Goal: Task Accomplishment & Management: Manage account settings

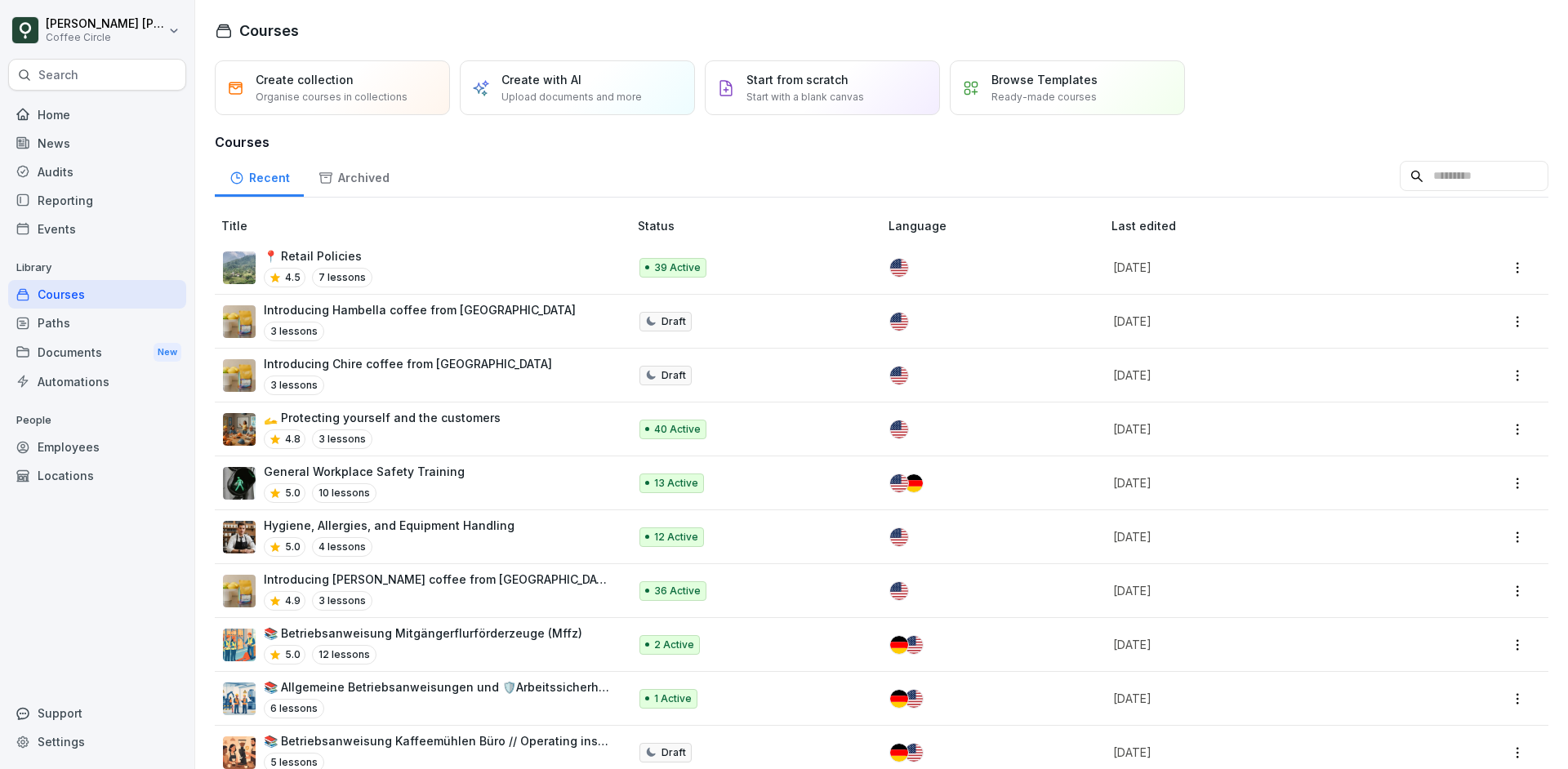
click at [113, 71] on div "Search" at bounding box center [97, 75] width 178 height 32
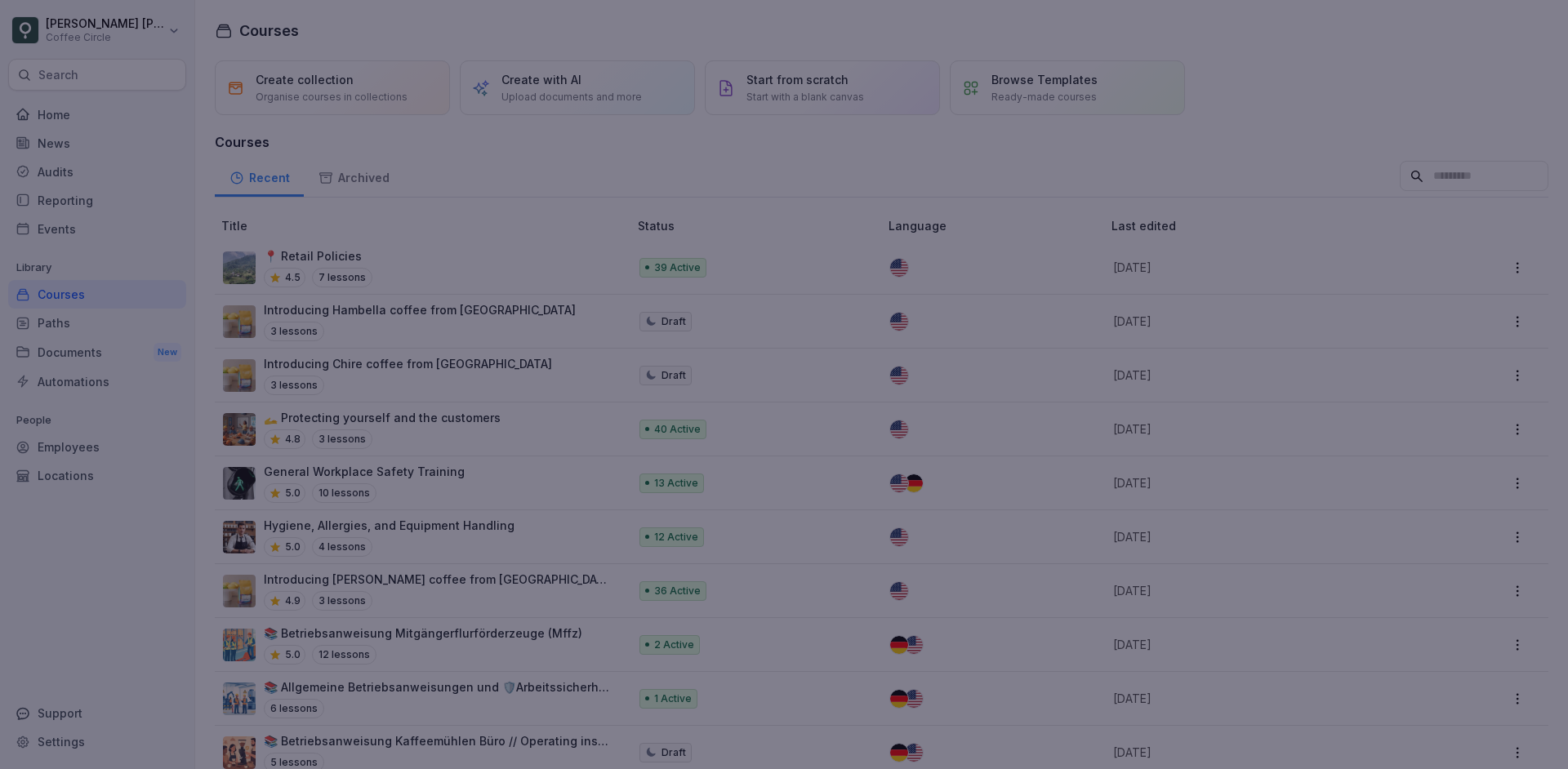
click at [84, 688] on div at bounding box center [784, 384] width 1568 height 769
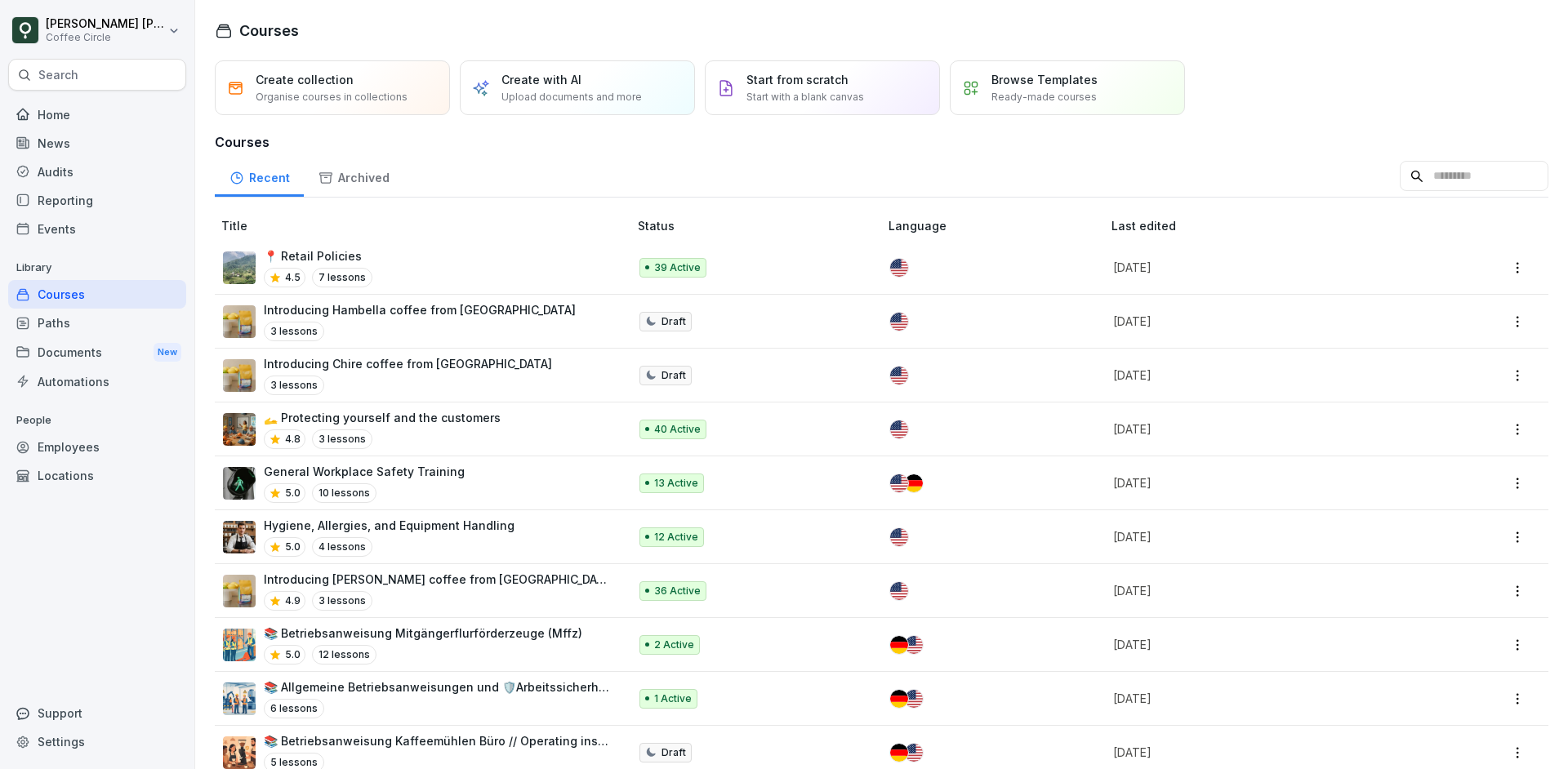
click at [85, 435] on div "Employees" at bounding box center [97, 447] width 178 height 28
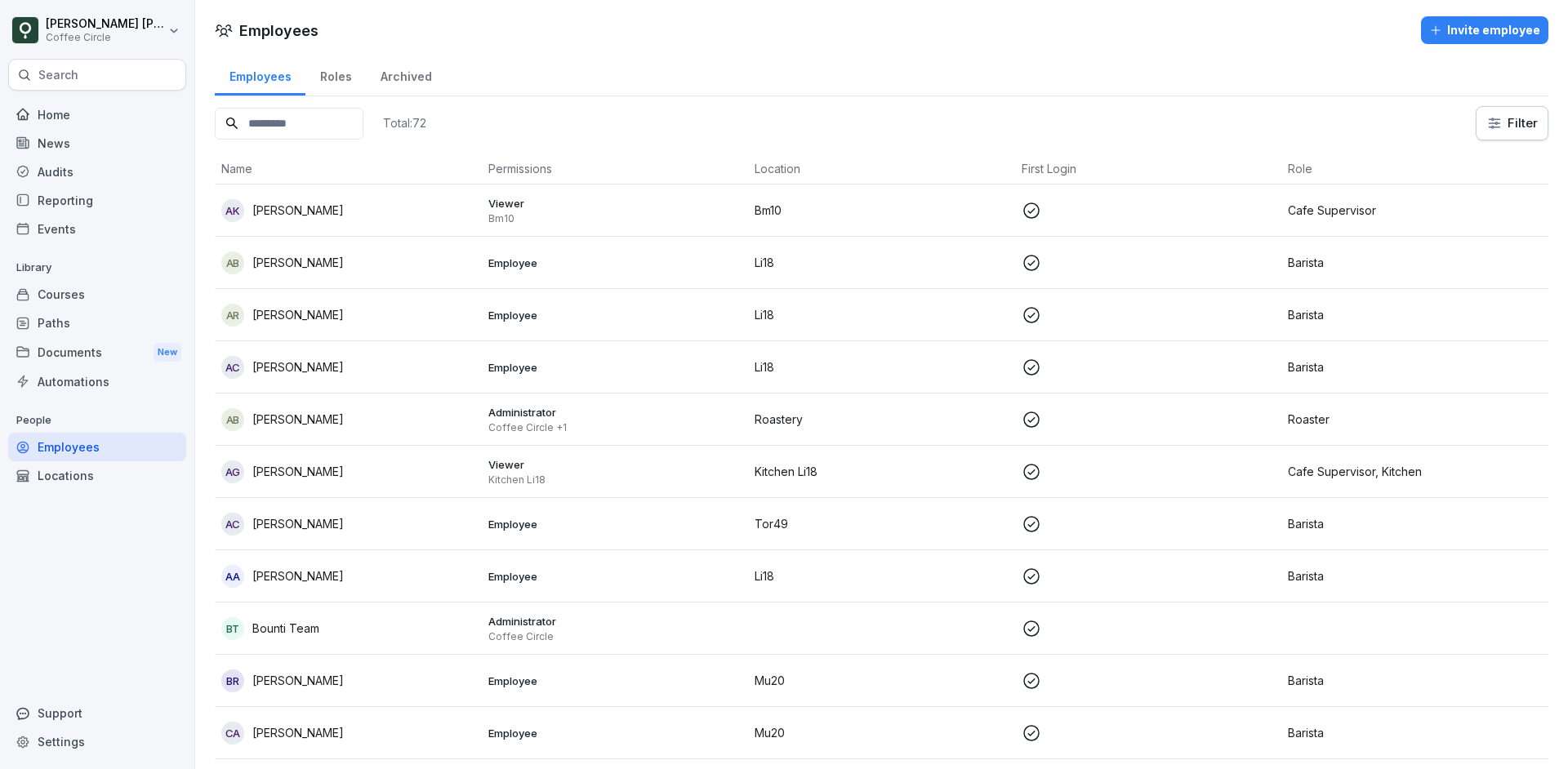
click at [310, 132] on input at bounding box center [289, 124] width 148 height 32
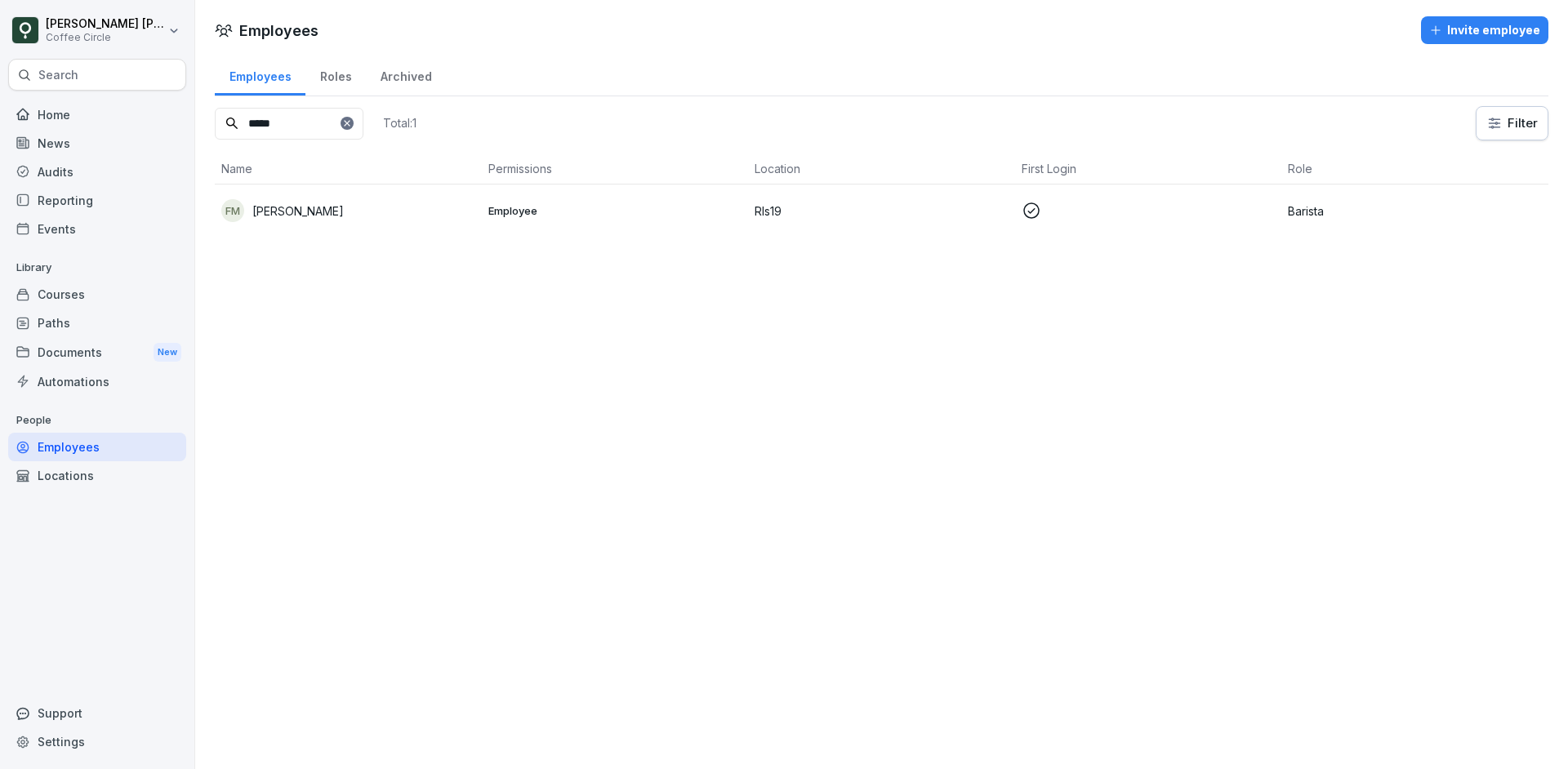
type input "*****"
click at [363, 218] on div "FM [PERSON_NAME]" at bounding box center [349, 210] width 254 height 23
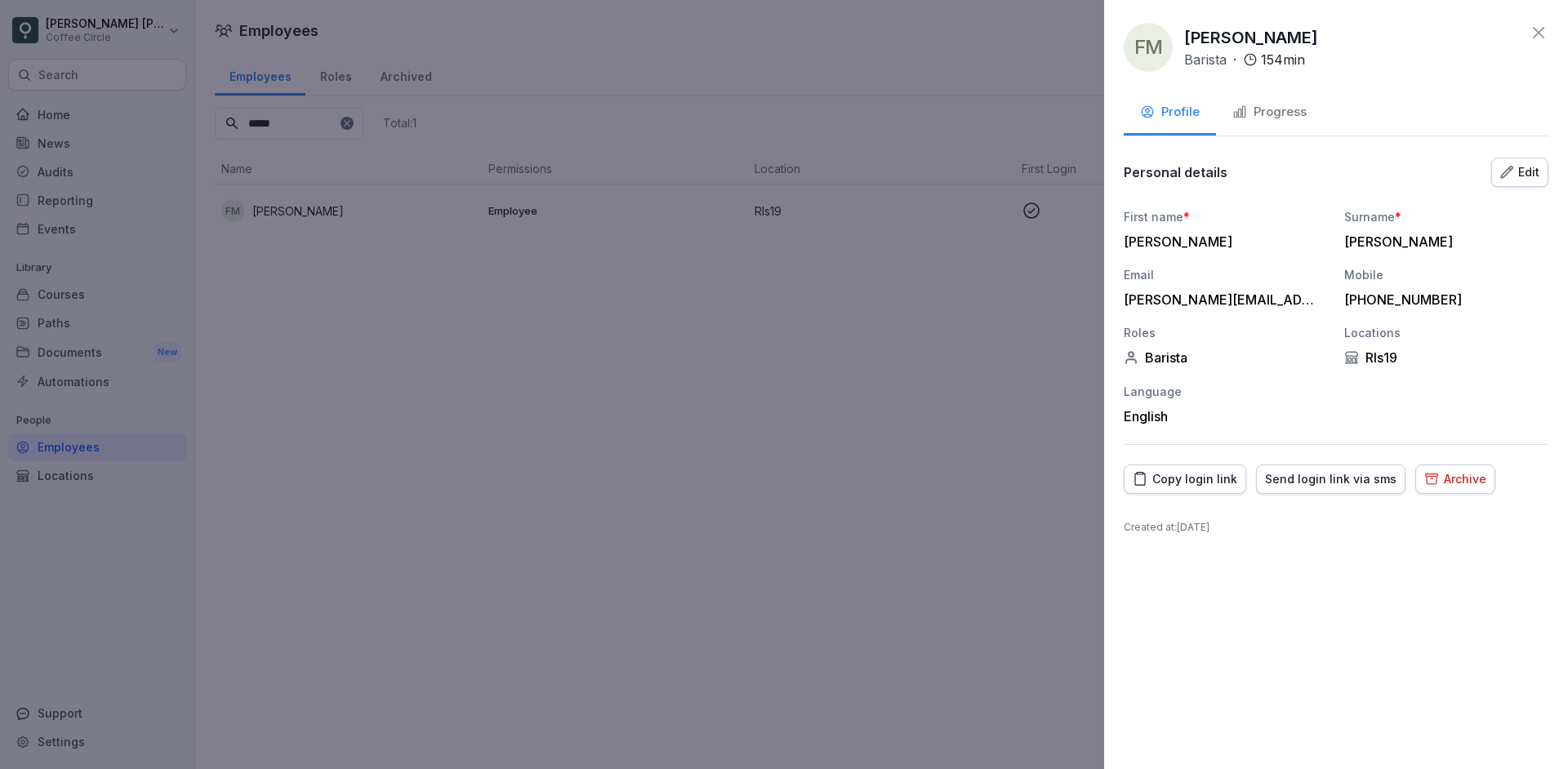
click at [1538, 35] on icon at bounding box center [1538, 32] width 20 height 20
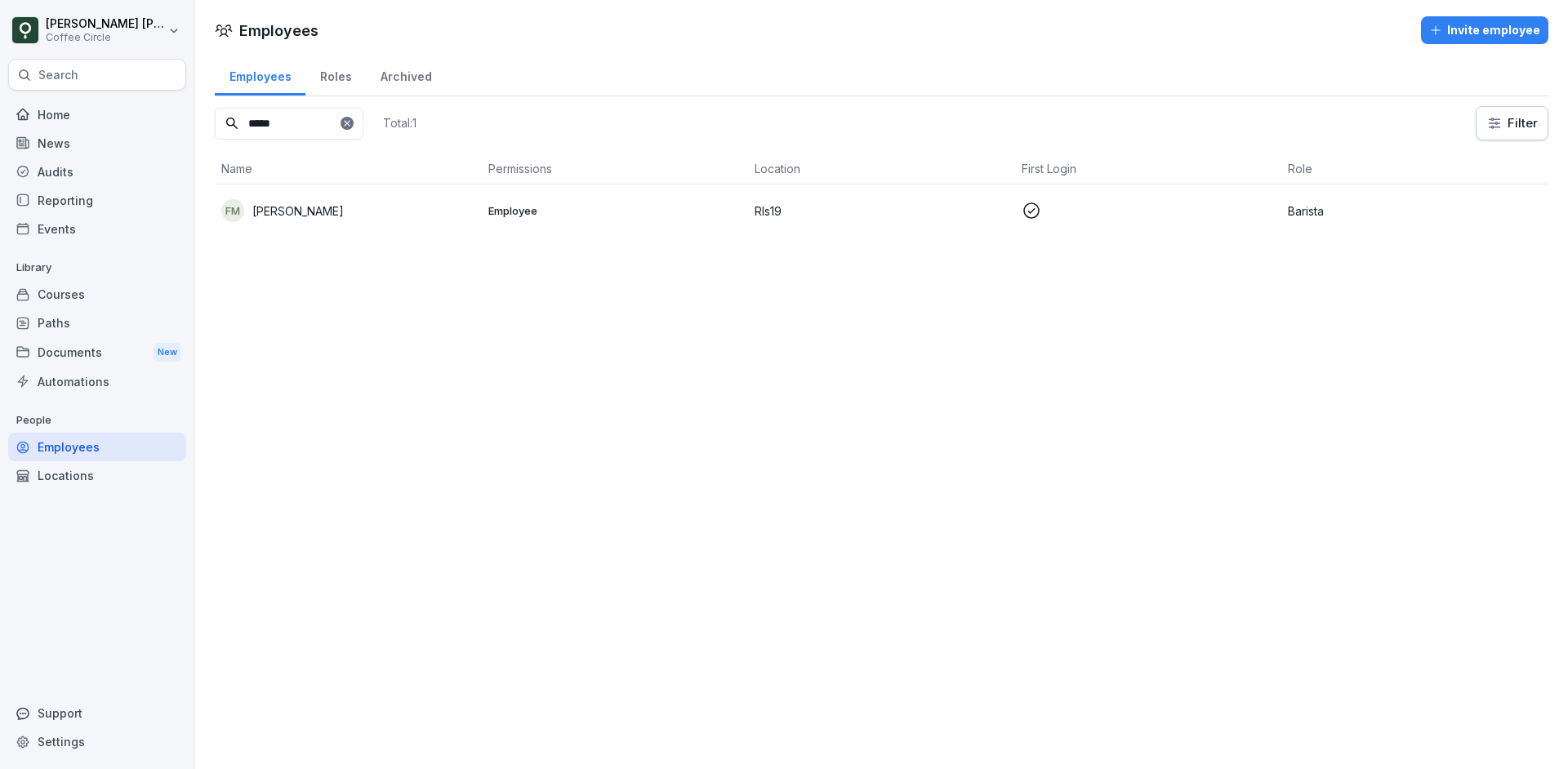
click at [109, 298] on div "Courses" at bounding box center [97, 294] width 178 height 28
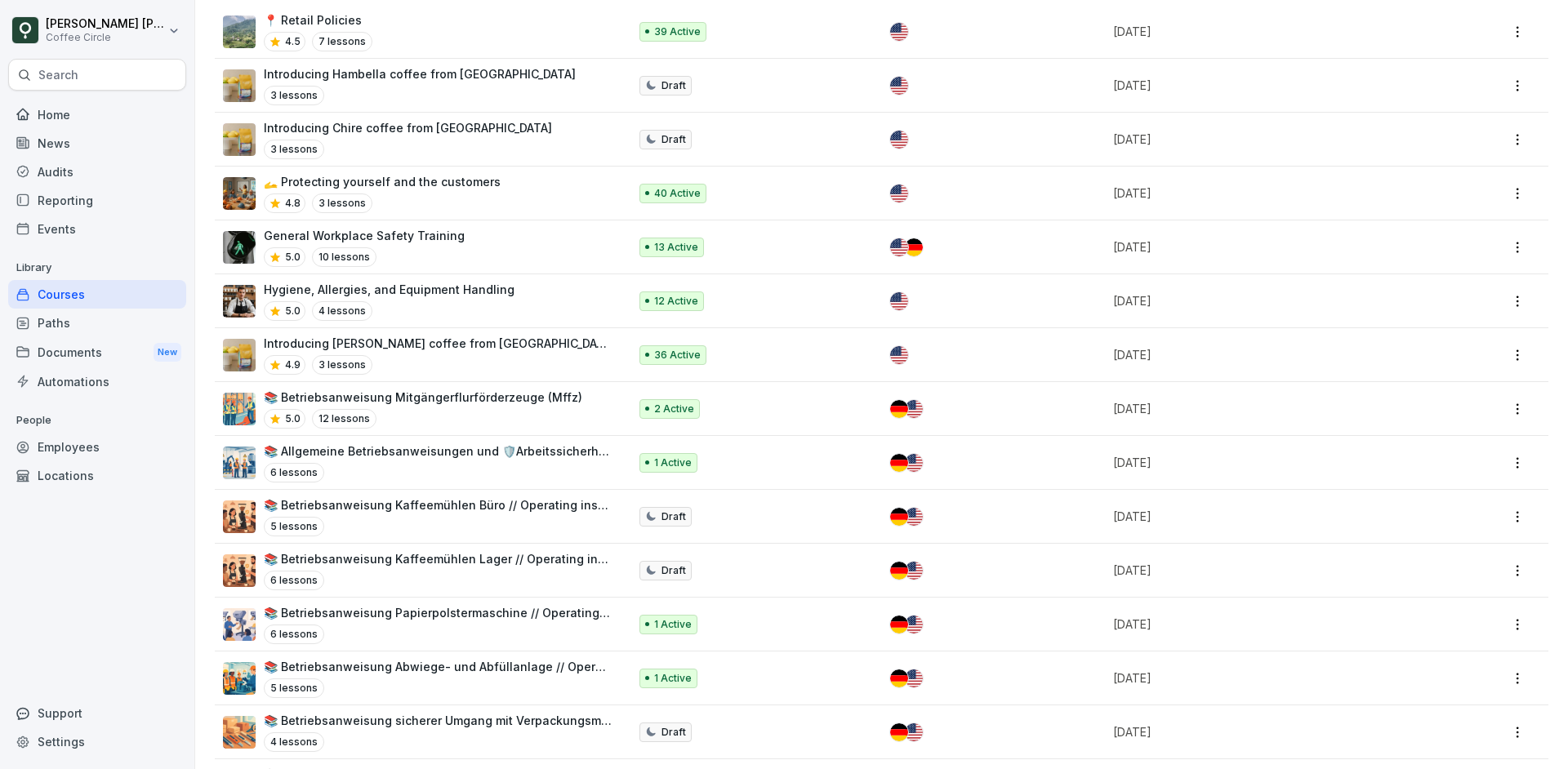
scroll to position [233, 0]
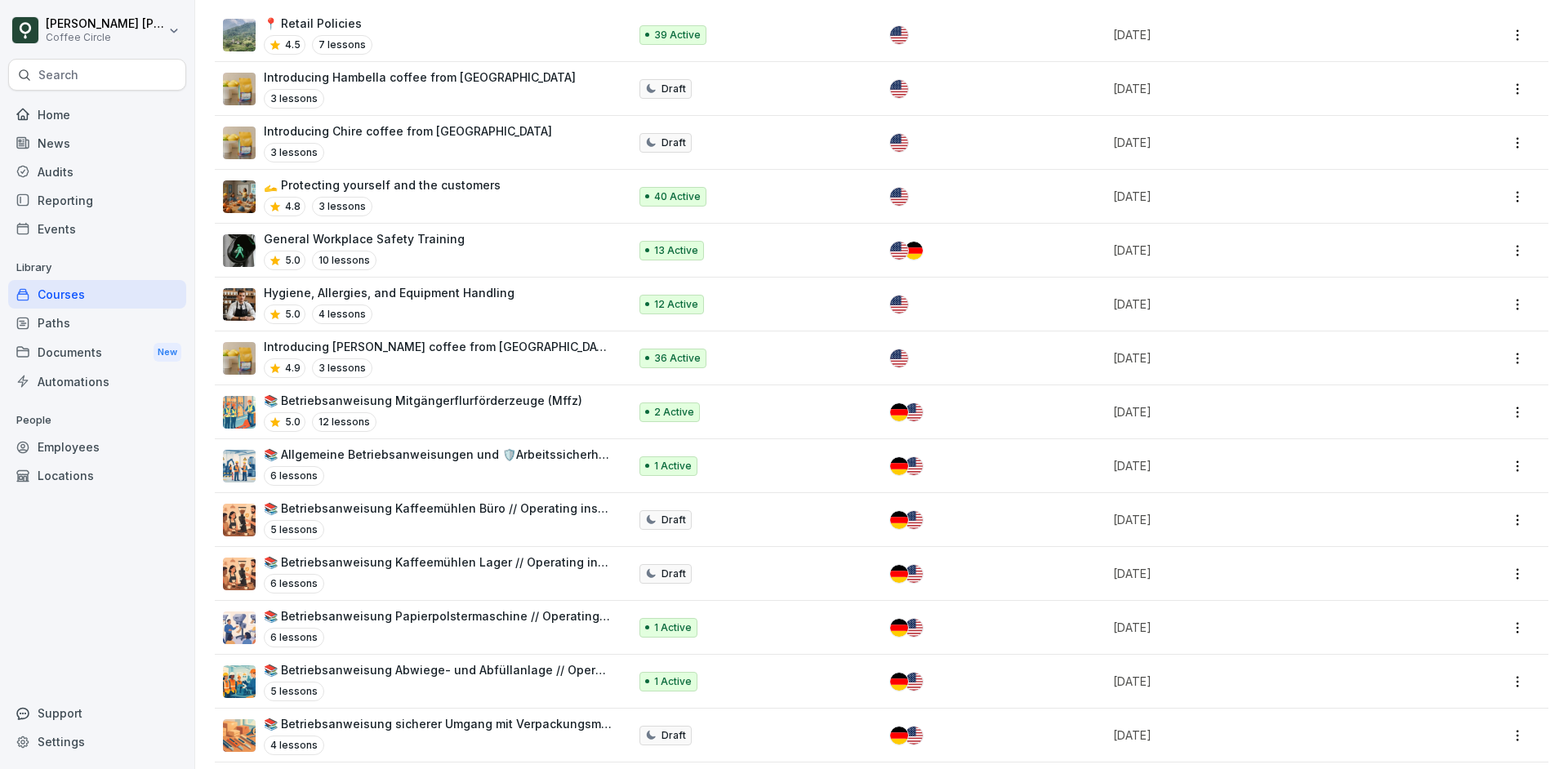
click at [141, 323] on div "Paths" at bounding box center [97, 322] width 178 height 28
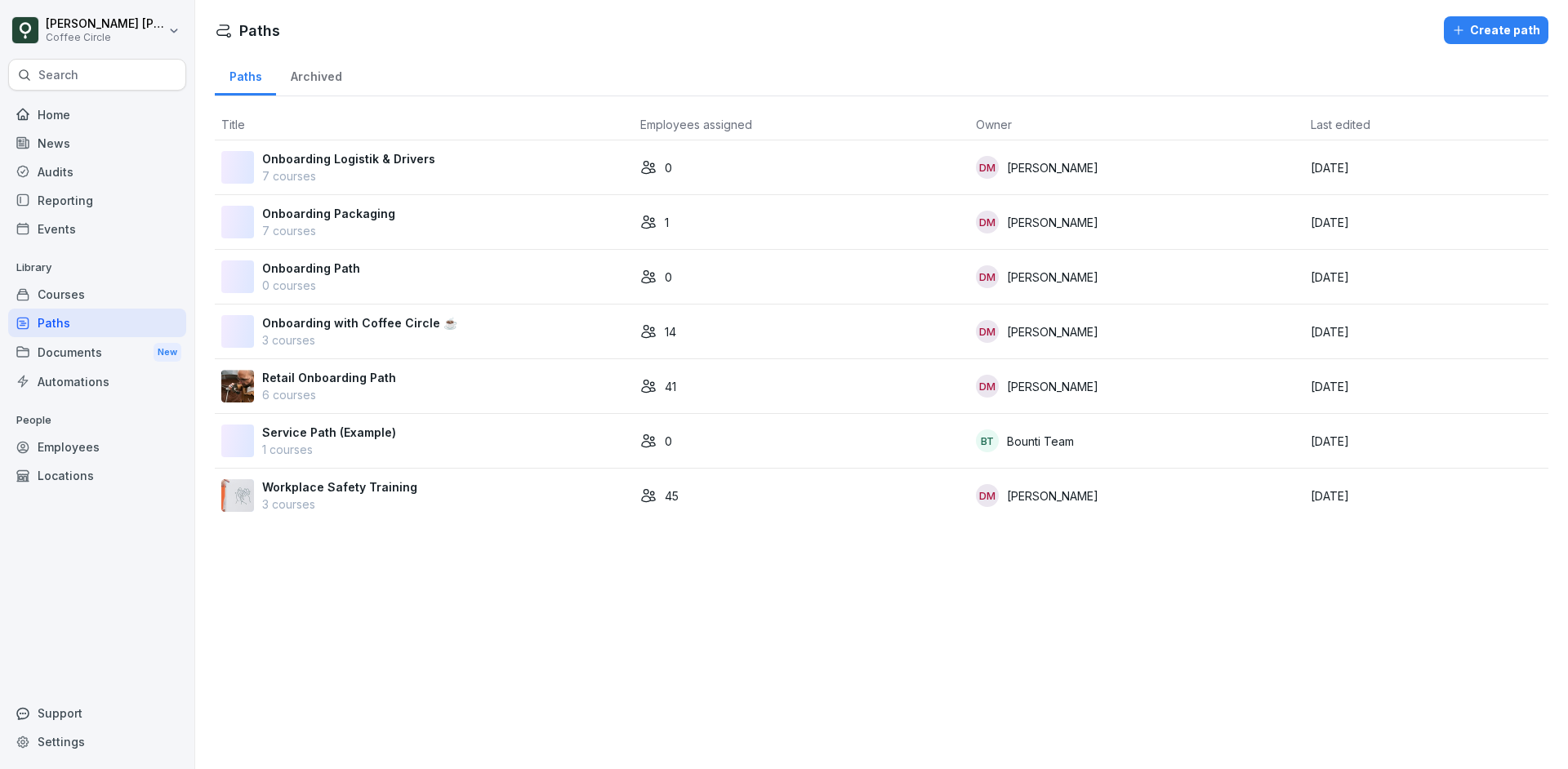
click at [128, 277] on p "Library" at bounding box center [97, 268] width 178 height 26
click at [128, 296] on div "Courses" at bounding box center [97, 294] width 178 height 28
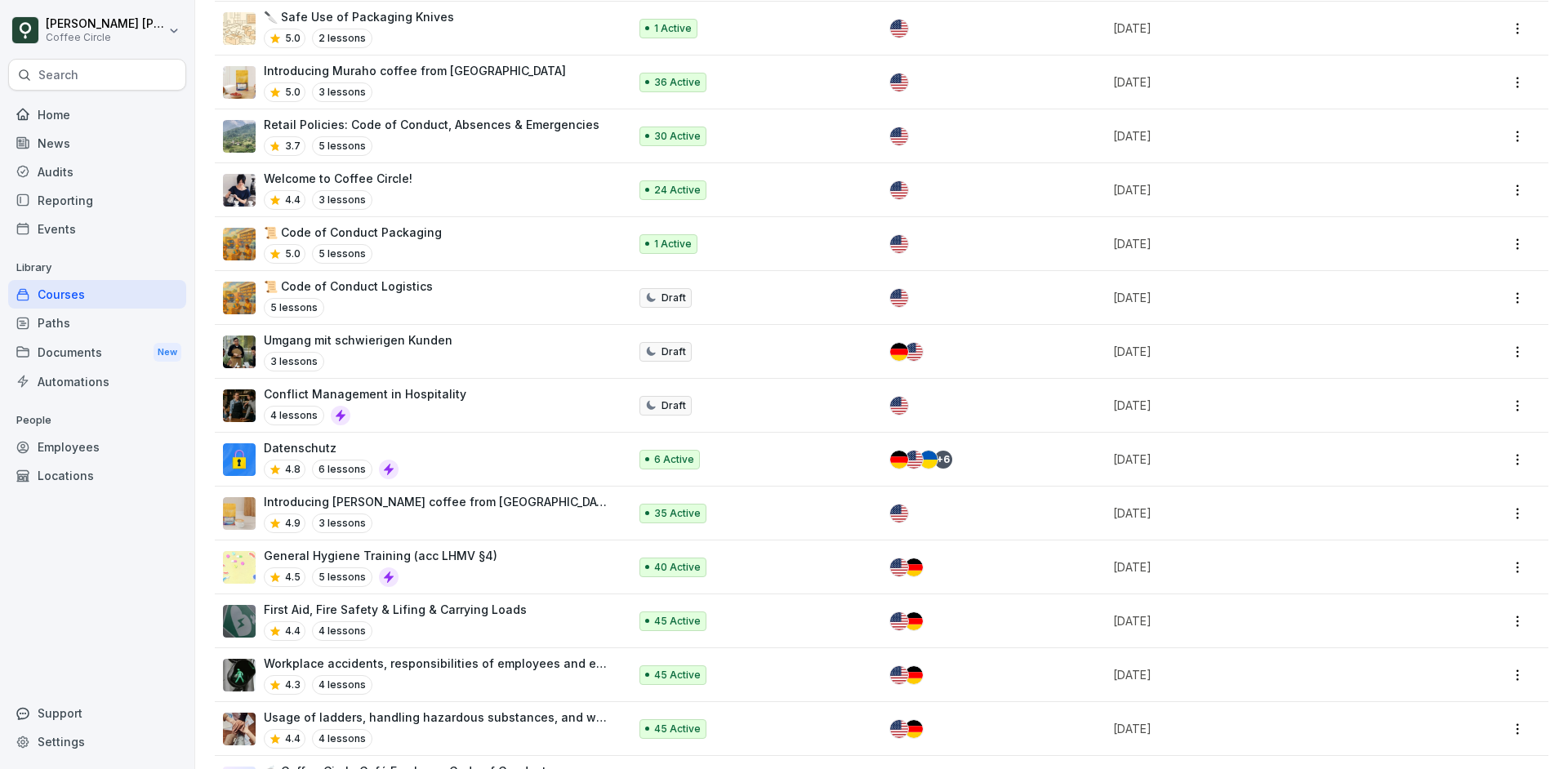
scroll to position [1215, 0]
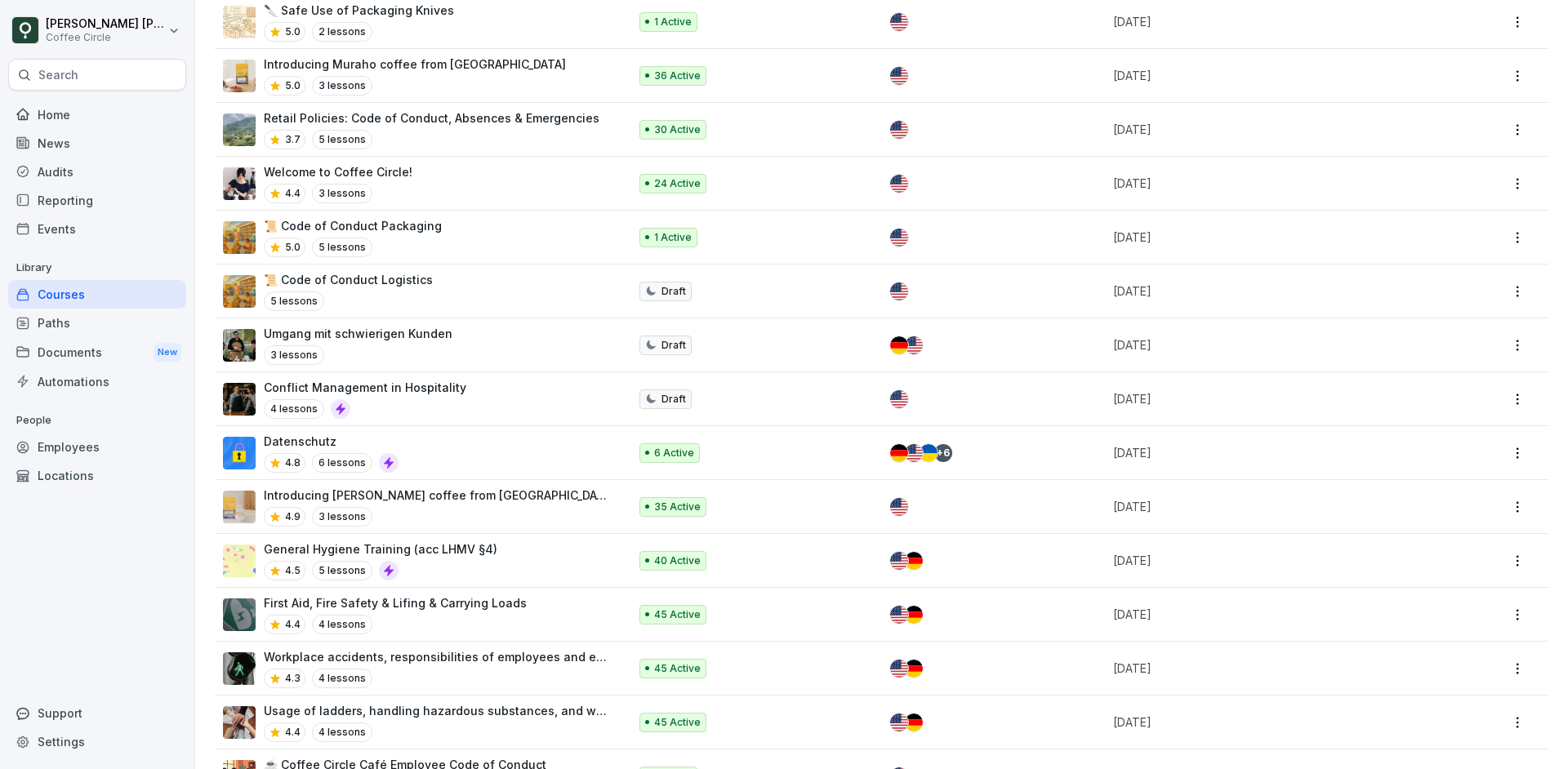
click at [537, 557] on div "General Hygiene Training (acc LHMV §4) 4.5 5 lessons" at bounding box center [417, 560] width 389 height 40
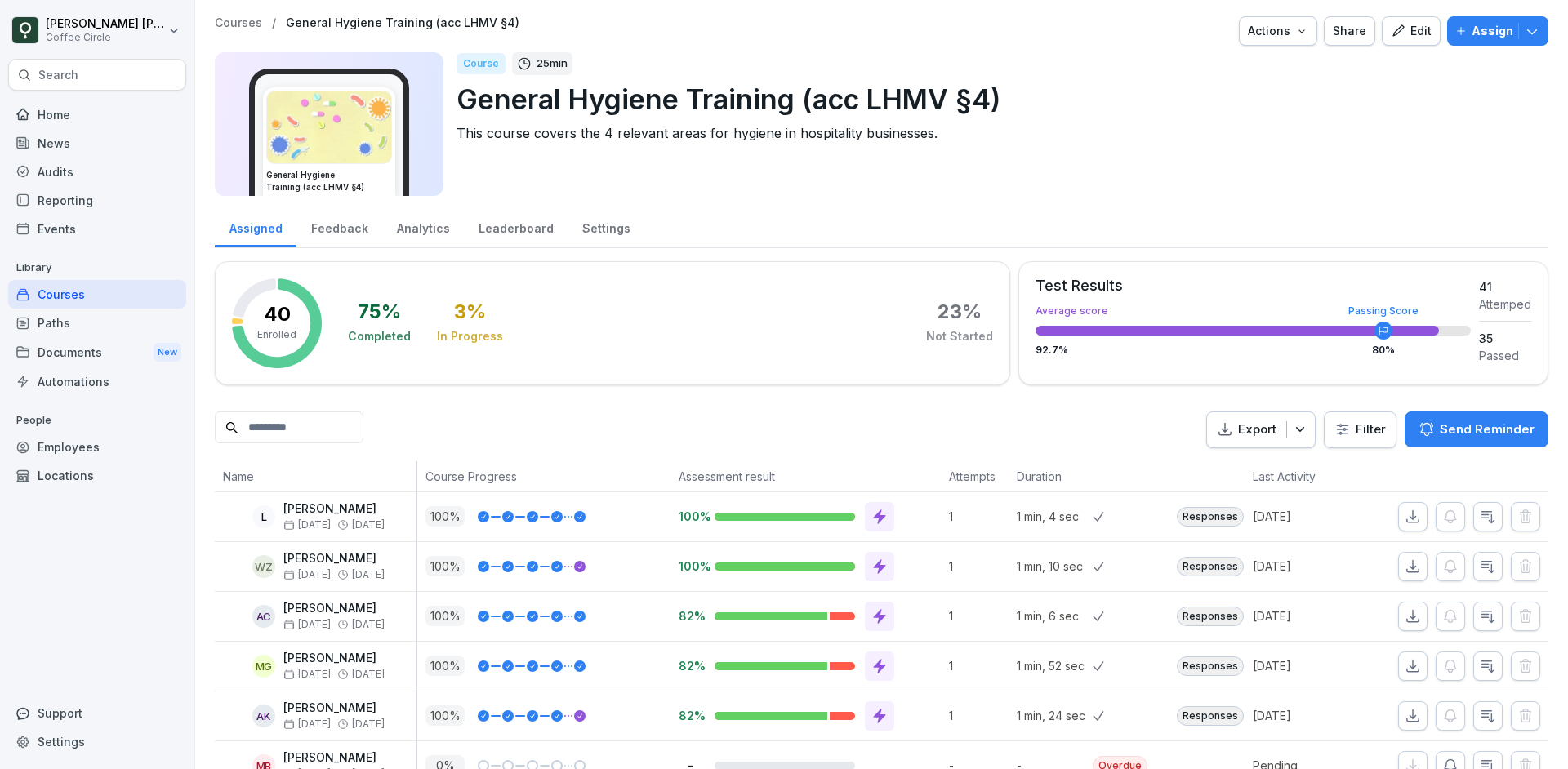
click at [1492, 25] on p "Assign" at bounding box center [1492, 30] width 41 height 18
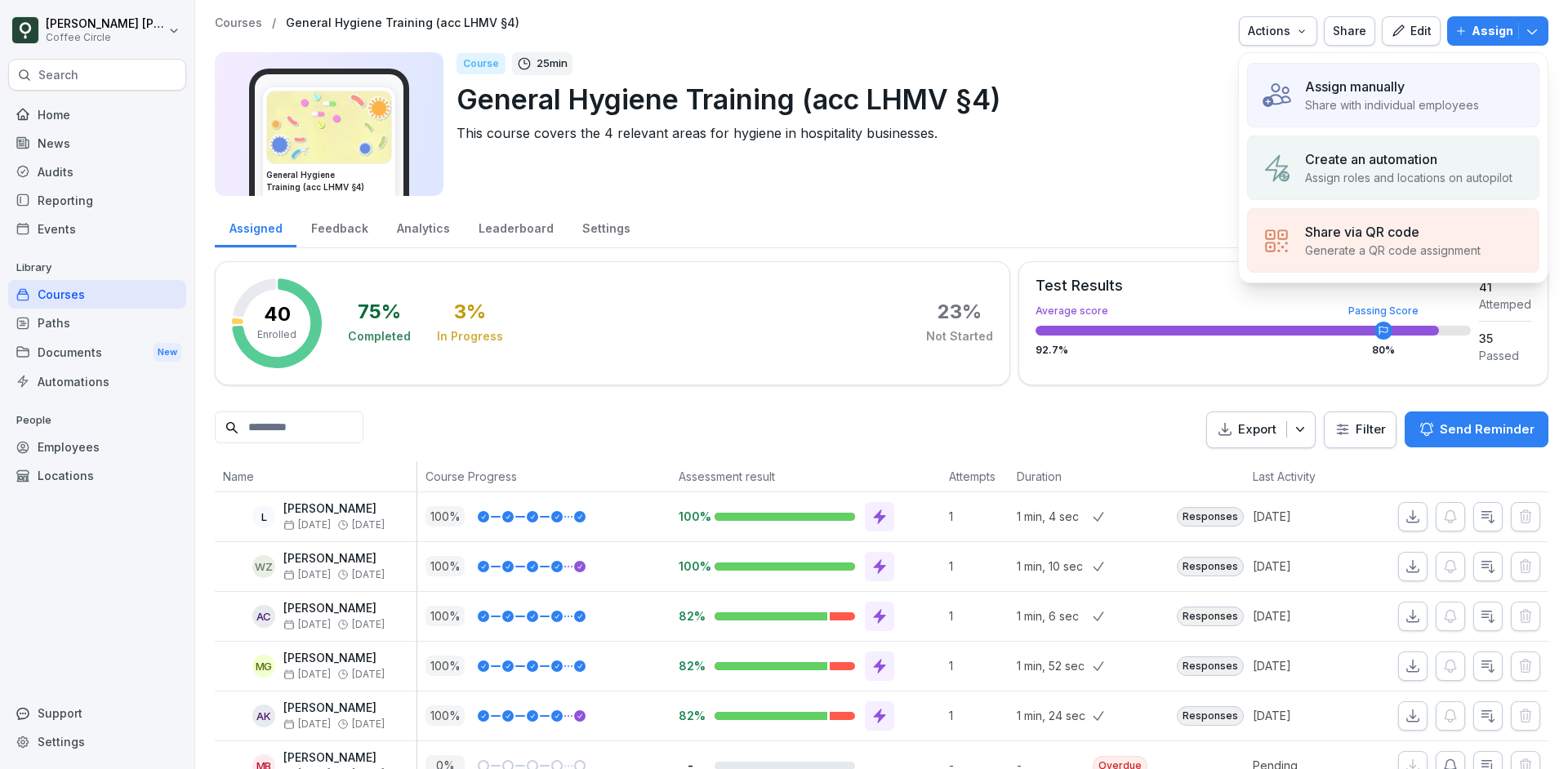
click at [1362, 100] on p "Share with individual employees" at bounding box center [1391, 105] width 174 height 17
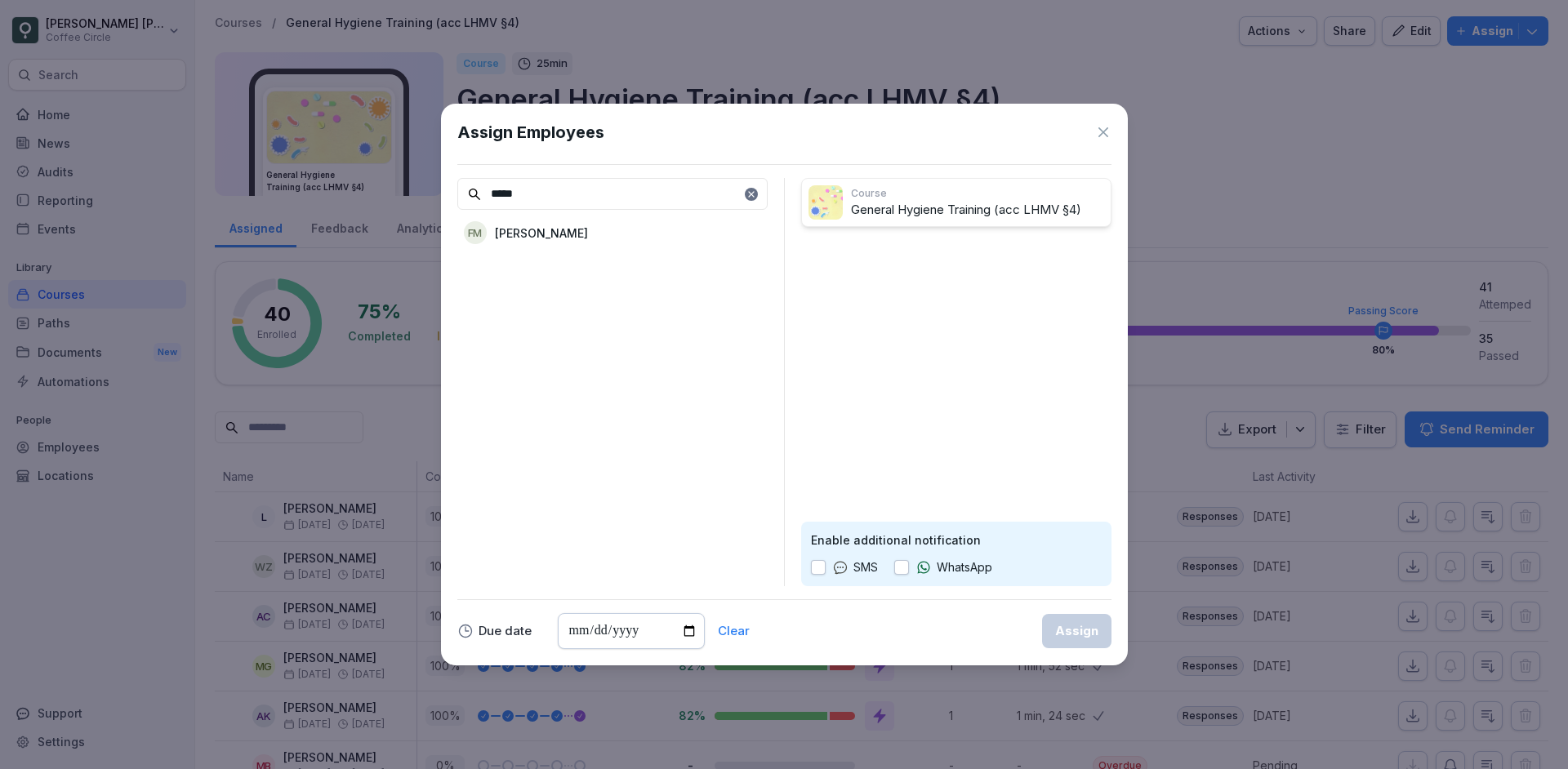
type input "*****"
click at [578, 239] on div "FM [PERSON_NAME]" at bounding box center [613, 232] width 310 height 29
click at [815, 570] on button "button" at bounding box center [818, 567] width 15 height 15
click at [691, 634] on input "date" at bounding box center [631, 631] width 147 height 36
type input "**********"
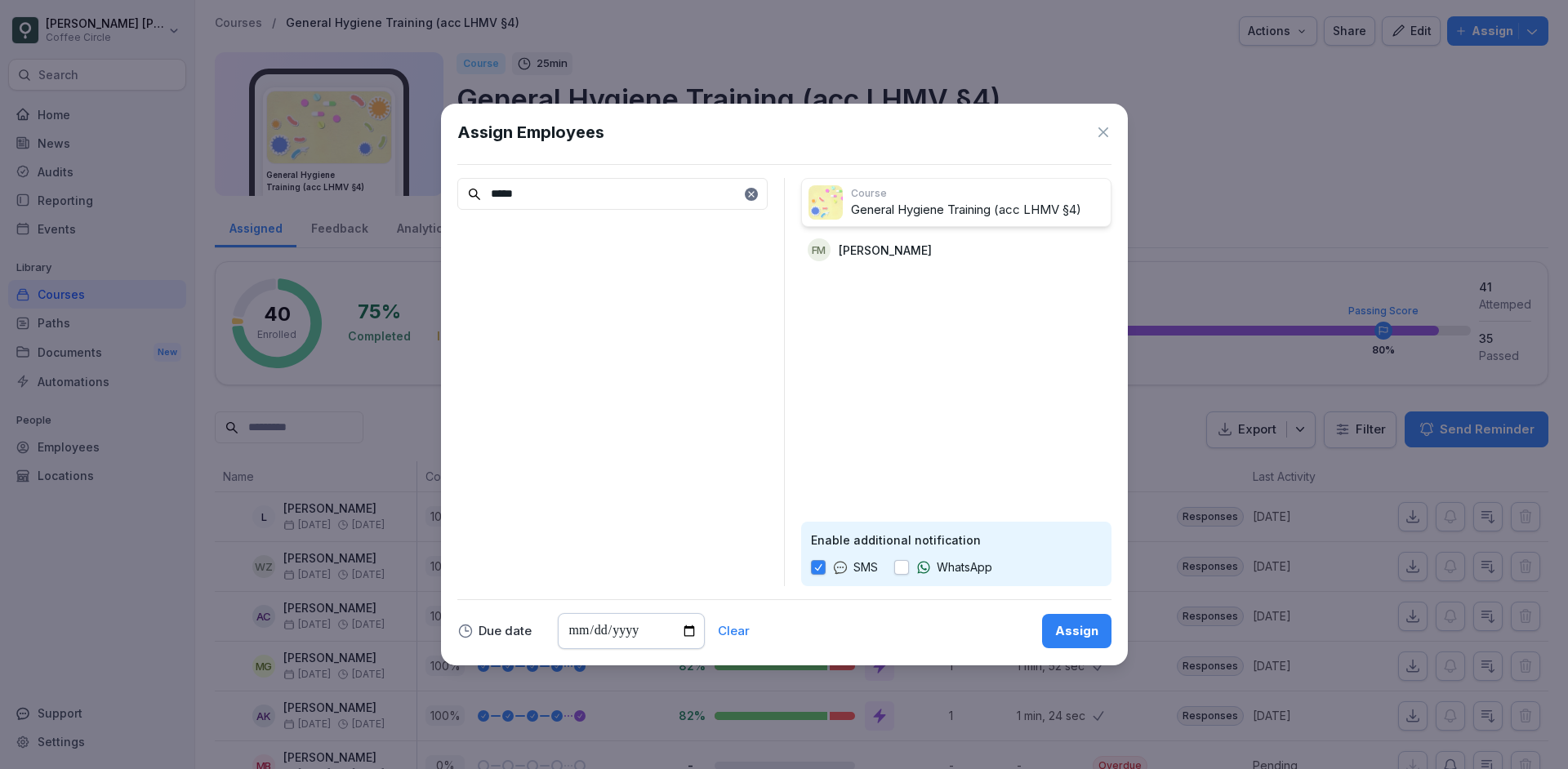
click at [1092, 618] on button "Assign" at bounding box center [1077, 631] width 70 height 34
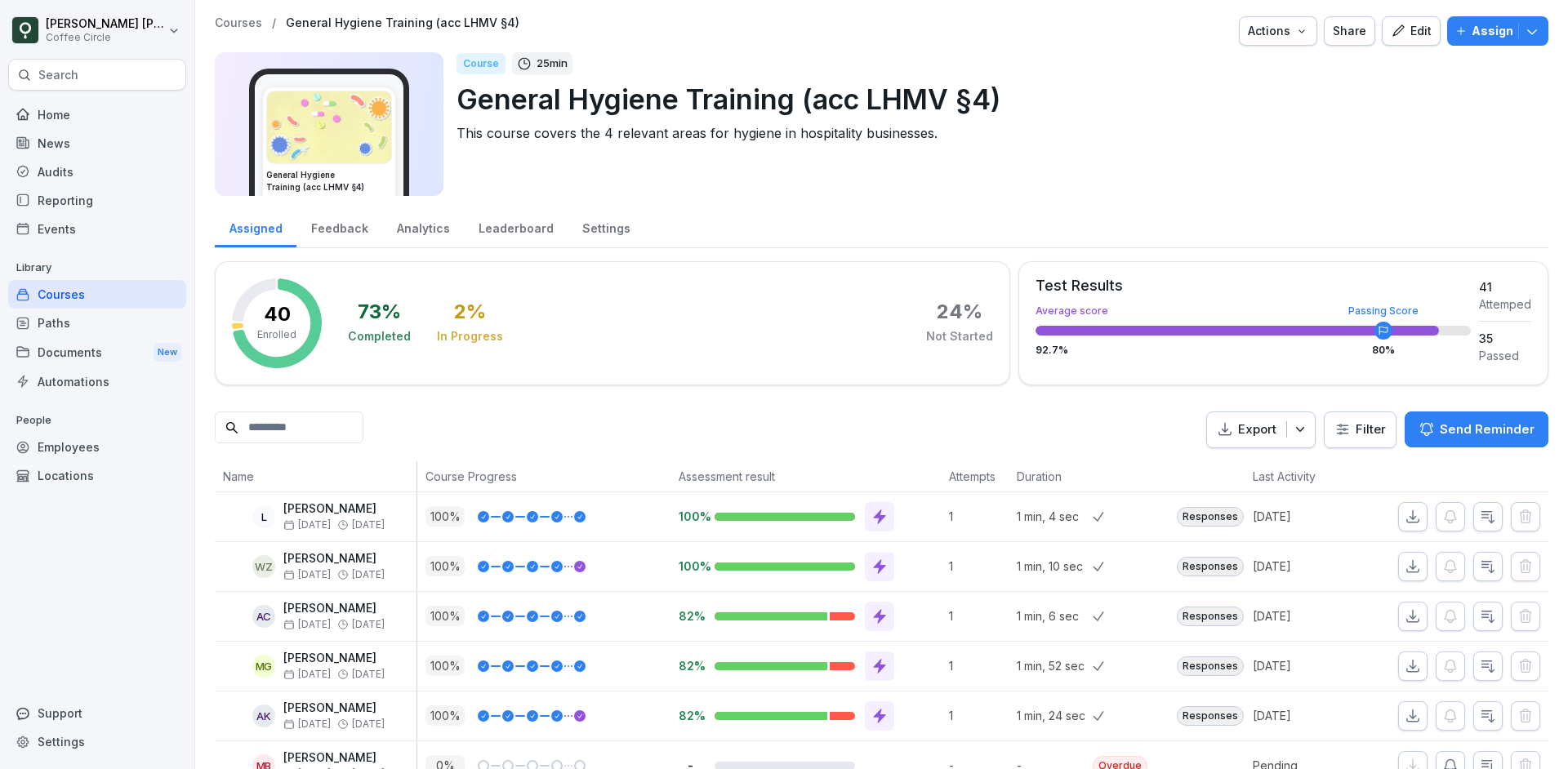
click at [82, 446] on div "Employees" at bounding box center [97, 447] width 178 height 28
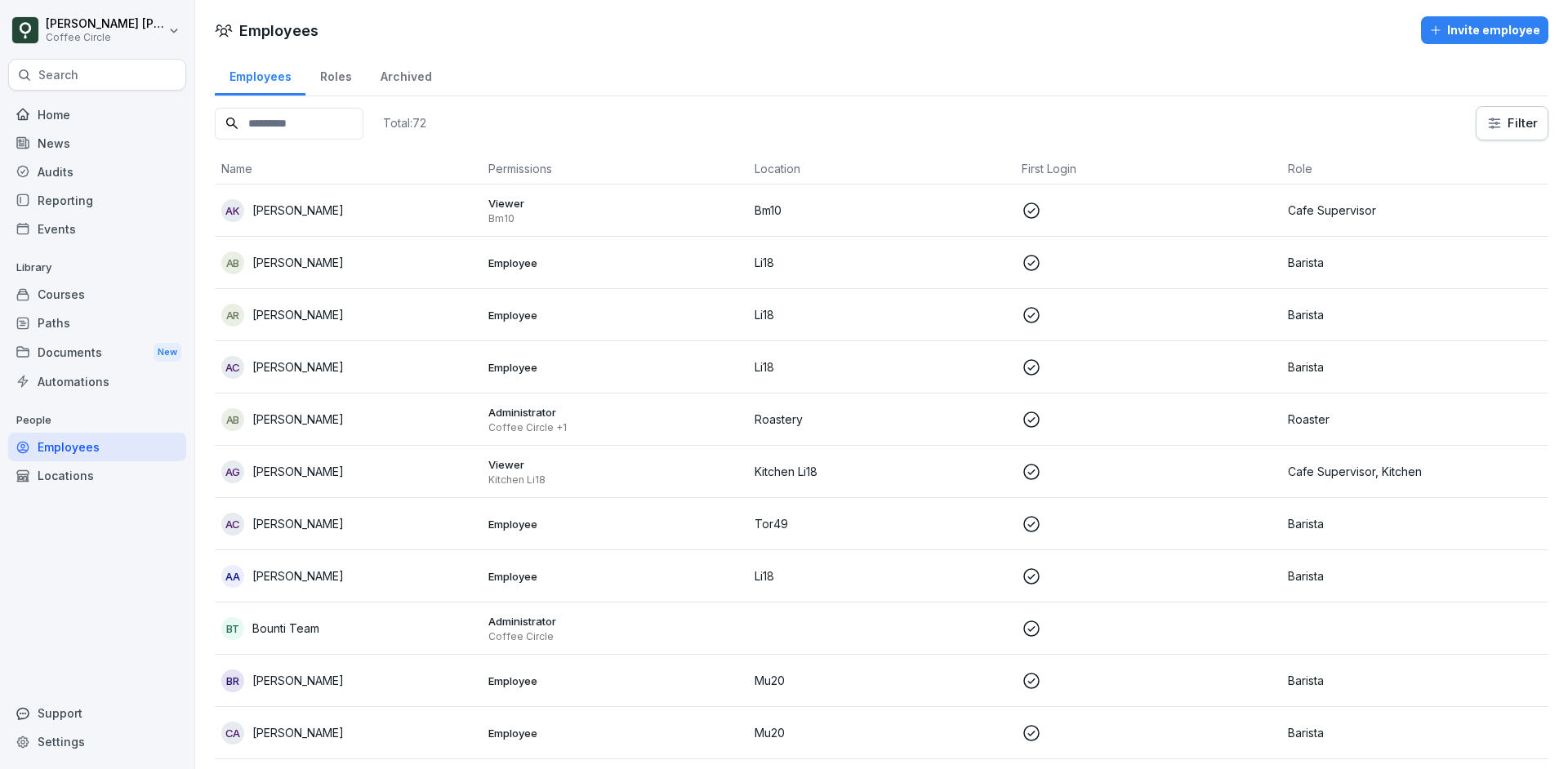
click at [297, 130] on input at bounding box center [289, 124] width 148 height 32
type input "*"
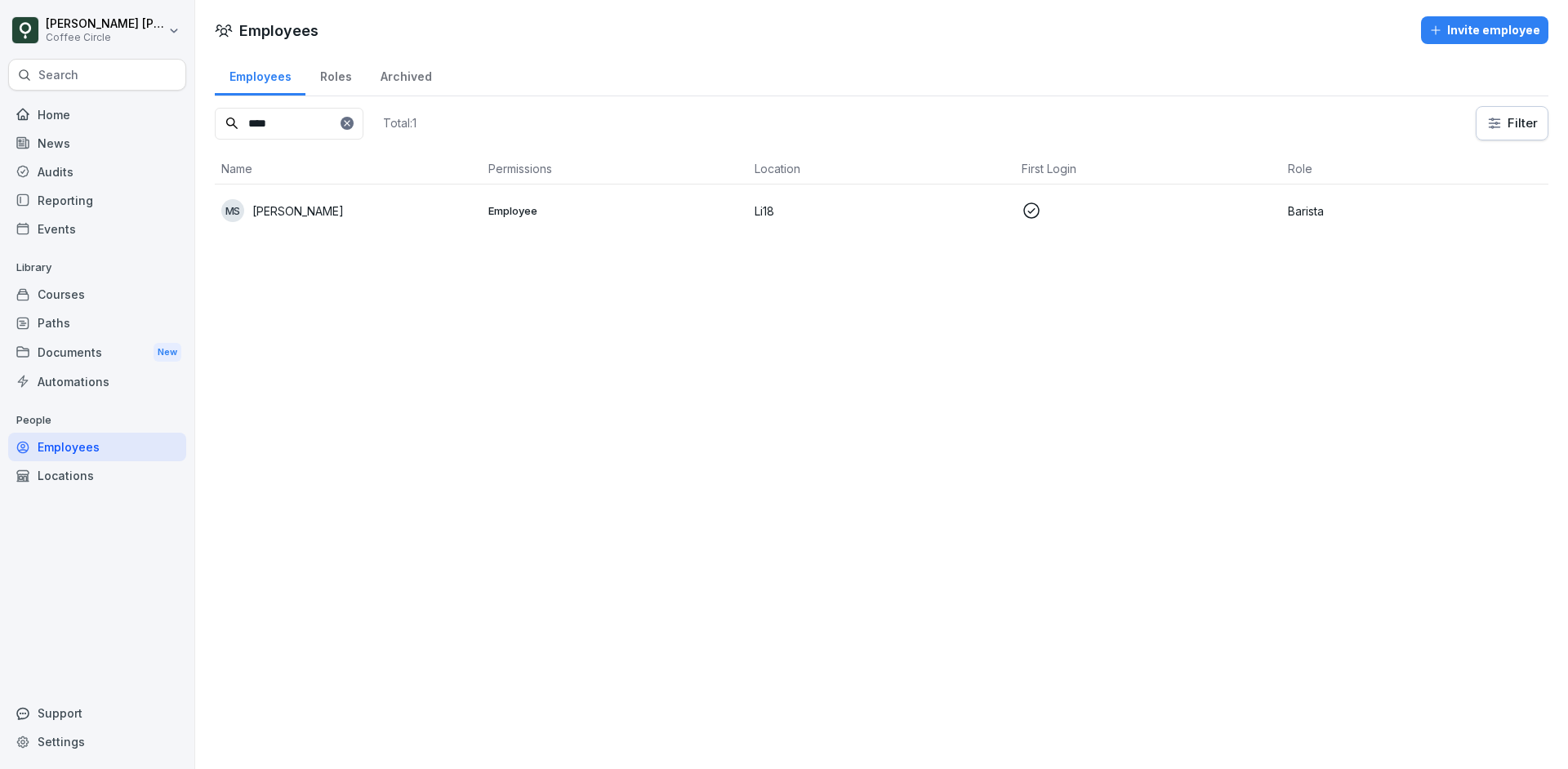
type input "****"
click at [374, 204] on div "MS [PERSON_NAME]" at bounding box center [349, 210] width 254 height 23
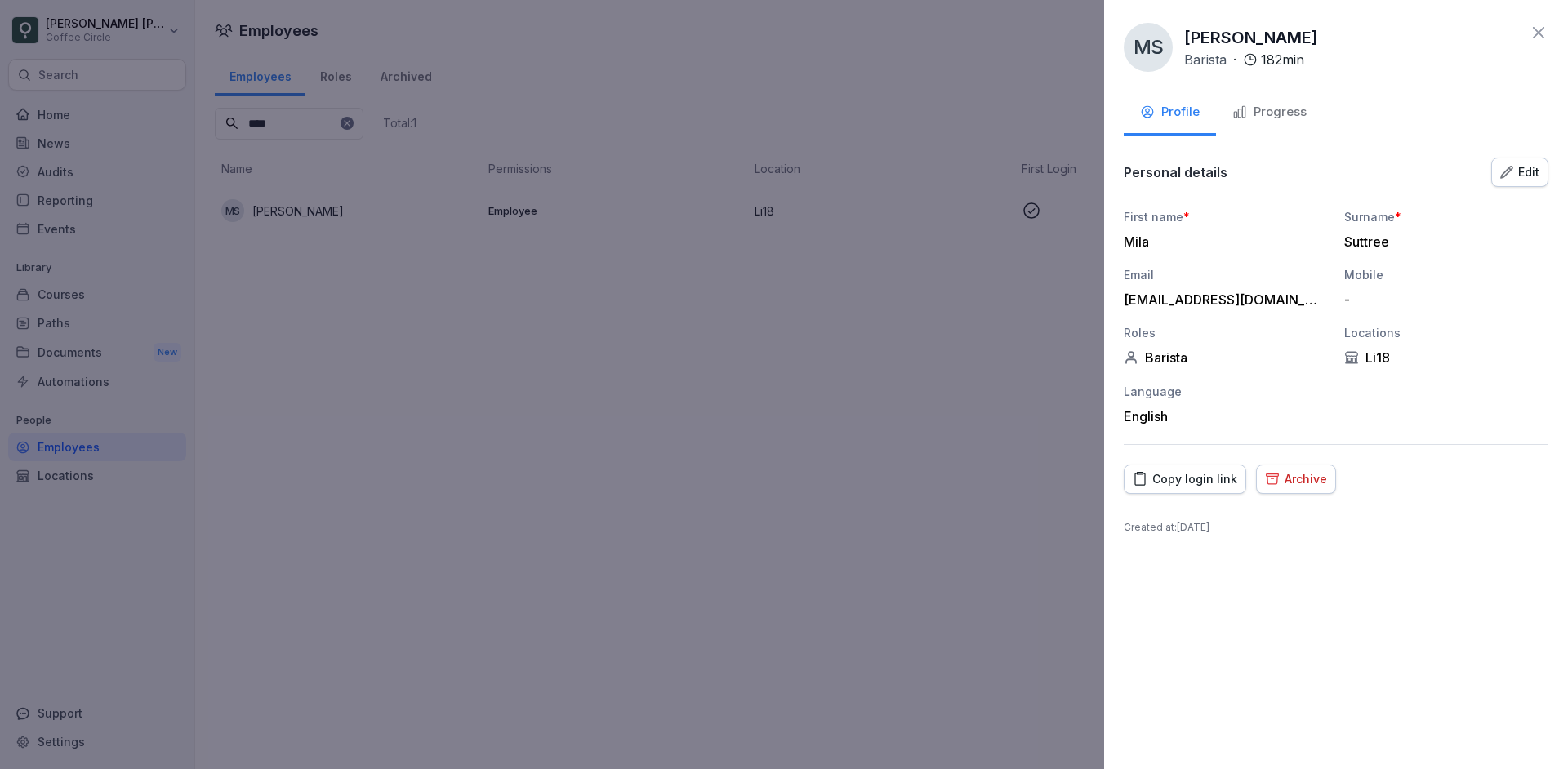
click at [1292, 102] on button "Progress" at bounding box center [1269, 113] width 107 height 44
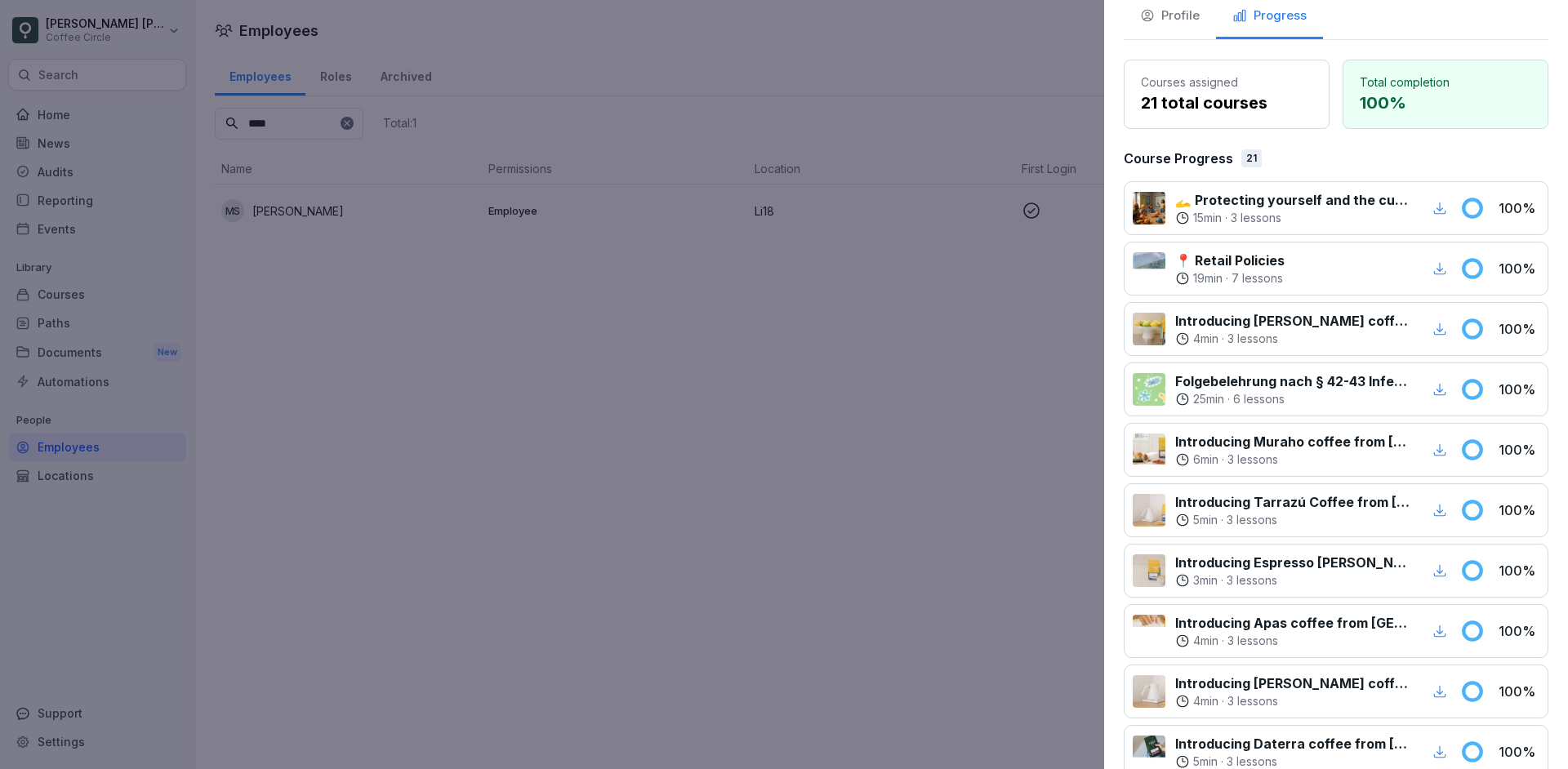
scroll to position [98, 0]
click at [1373, 392] on div "25 min · 6 lessons" at bounding box center [1292, 397] width 234 height 16
click at [1369, 389] on p "Folgebelehrung nach § 42-43 Infektionsschutzgesetz (IfSG)" at bounding box center [1292, 379] width 234 height 20
click at [1387, 381] on p "Folgebelehrung nach § 42-43 Infektionsschutzgesetz (IfSG)" at bounding box center [1292, 379] width 234 height 20
click at [1524, 383] on p "100 %" at bounding box center [1518, 387] width 40 height 20
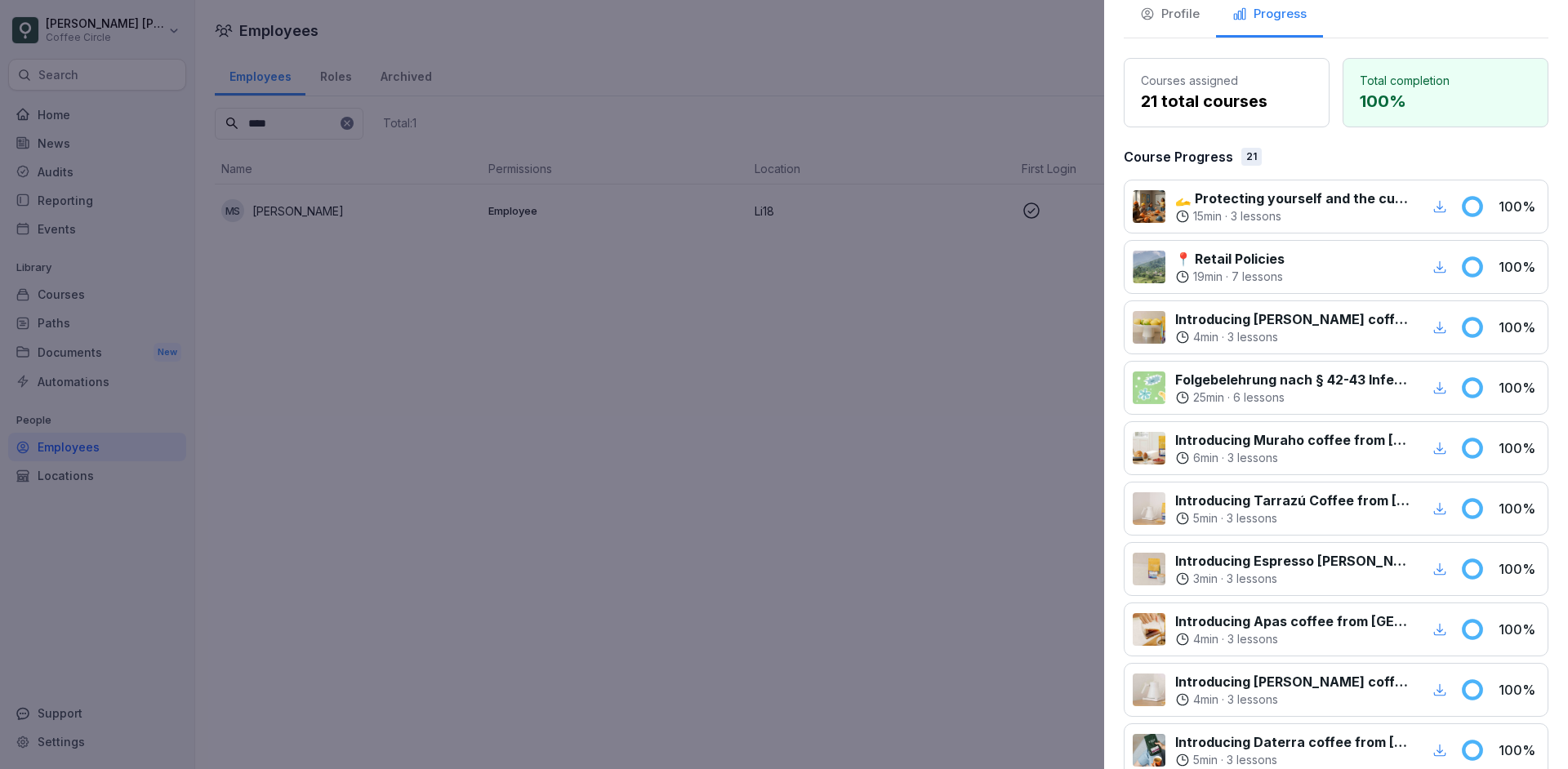
click at [1311, 383] on p "Folgebelehrung nach § 42-43 Infektionsschutzgesetz (IfSG)" at bounding box center [1292, 379] width 234 height 20
click at [1206, 390] on p "25 min" at bounding box center [1208, 397] width 31 height 16
click at [1241, 392] on p "6 lessons" at bounding box center [1258, 397] width 52 height 16
click at [1194, 381] on p "Folgebelehrung nach § 42-43 Infektionsschutzgesetz (IfSG)" at bounding box center [1292, 379] width 234 height 20
click at [1141, 383] on div at bounding box center [1148, 387] width 33 height 33
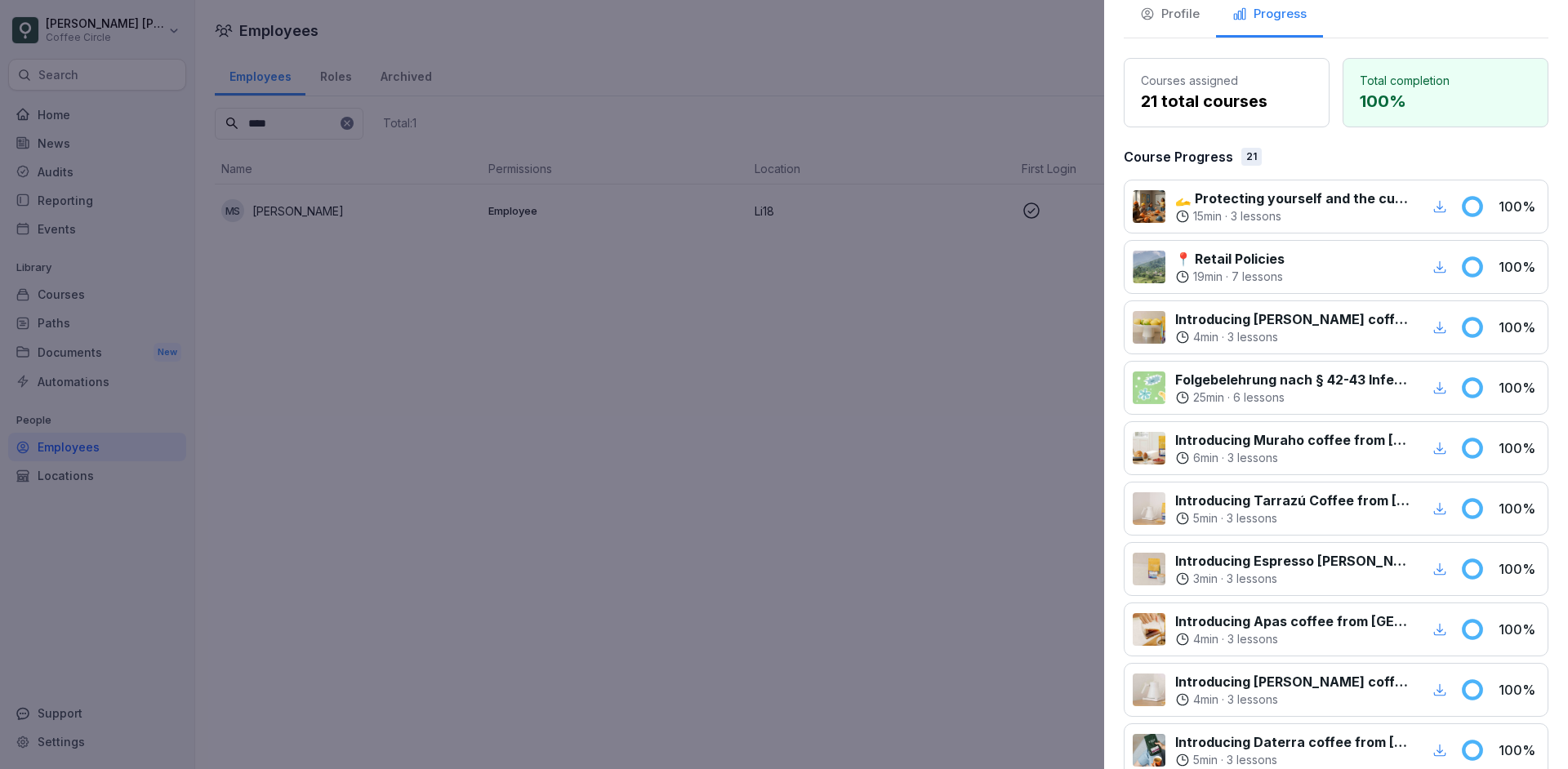
click at [1269, 361] on div "Folgebelehrung nach § 42-43 Infektionsschutzgesetz (IfSG) 25 min · 6 lessons 10…" at bounding box center [1336, 387] width 425 height 54
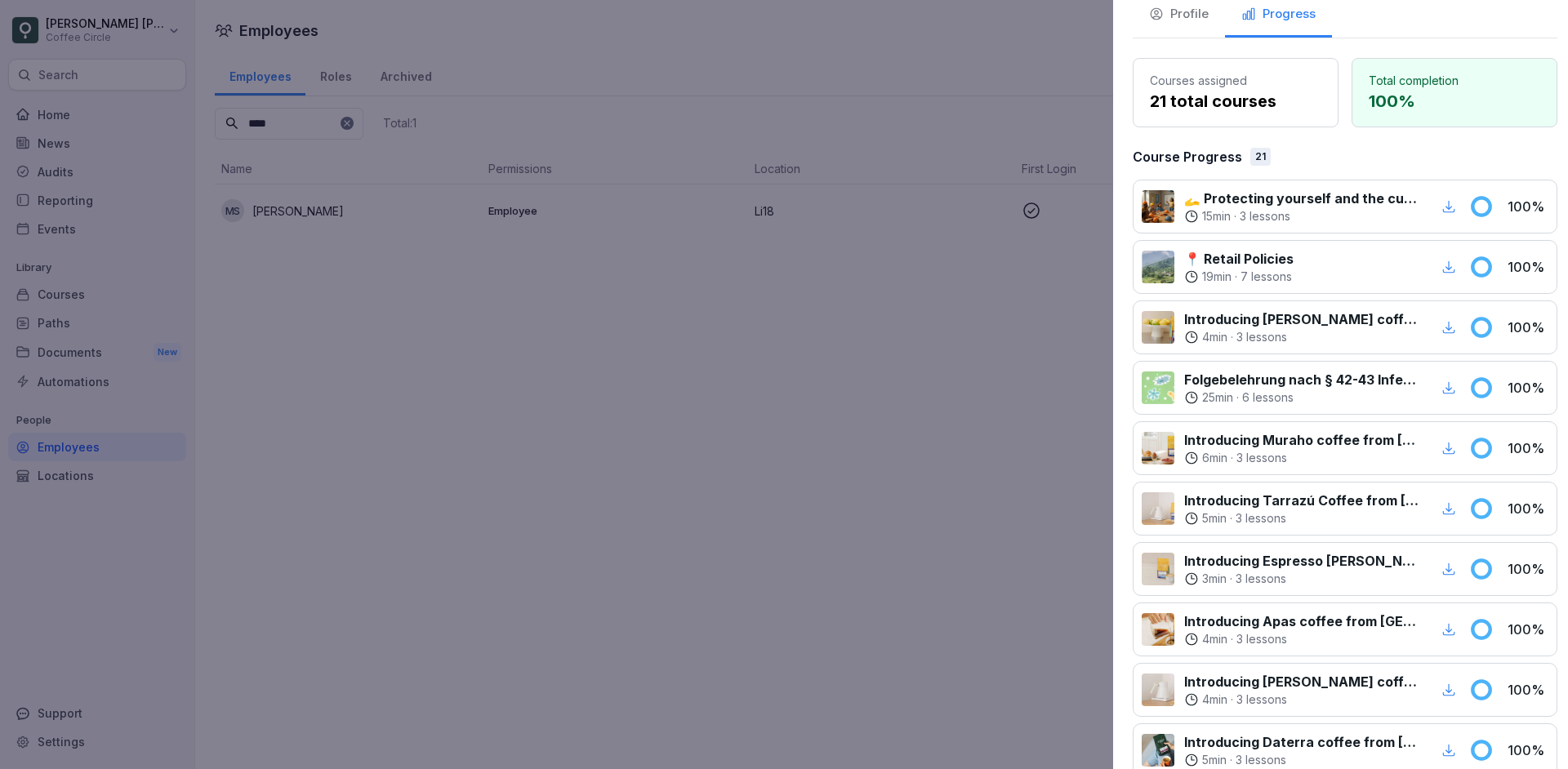
click at [240, 408] on div at bounding box center [784, 384] width 1568 height 769
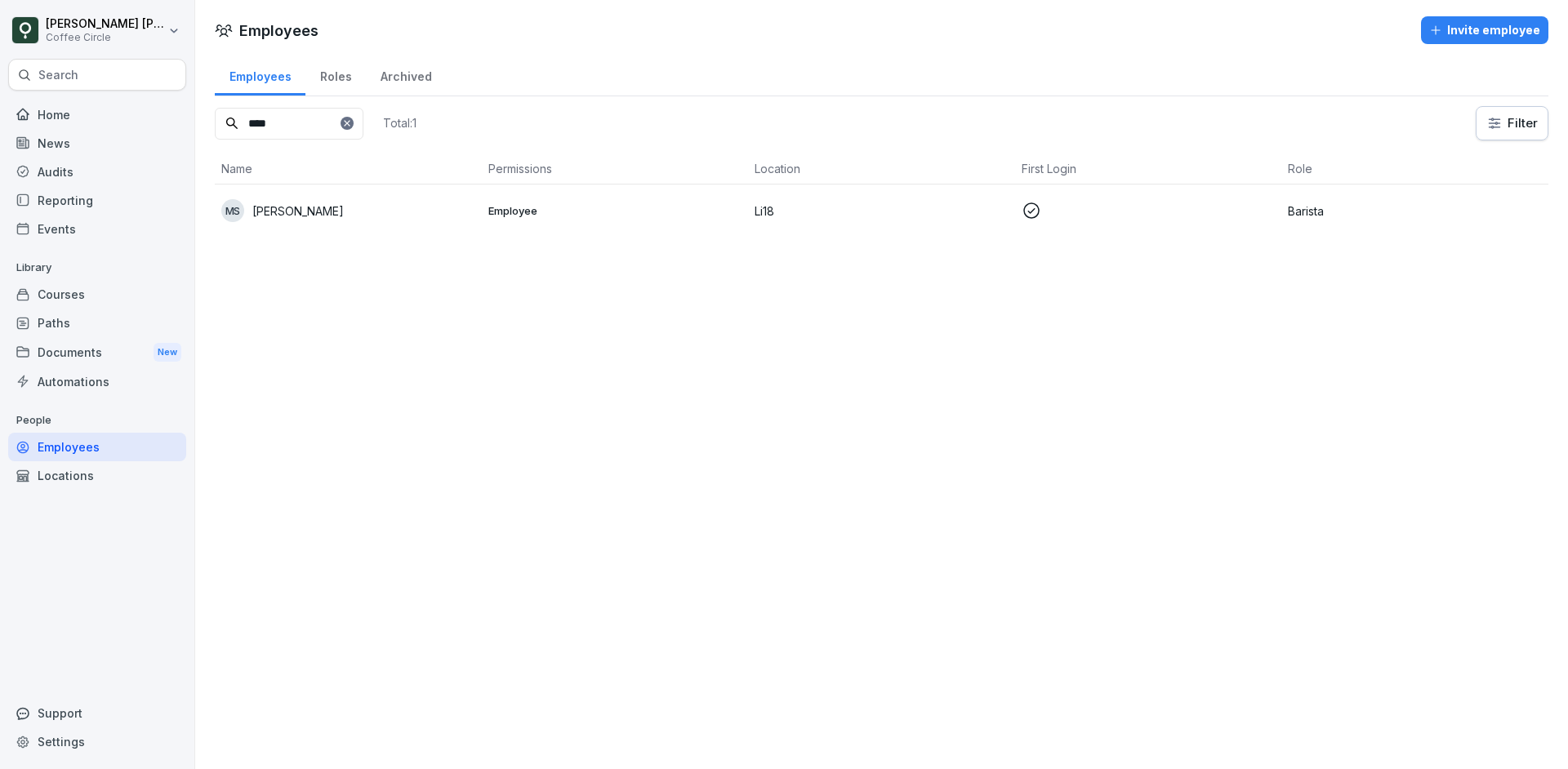
click at [327, 84] on div "Roles" at bounding box center [335, 74] width 60 height 41
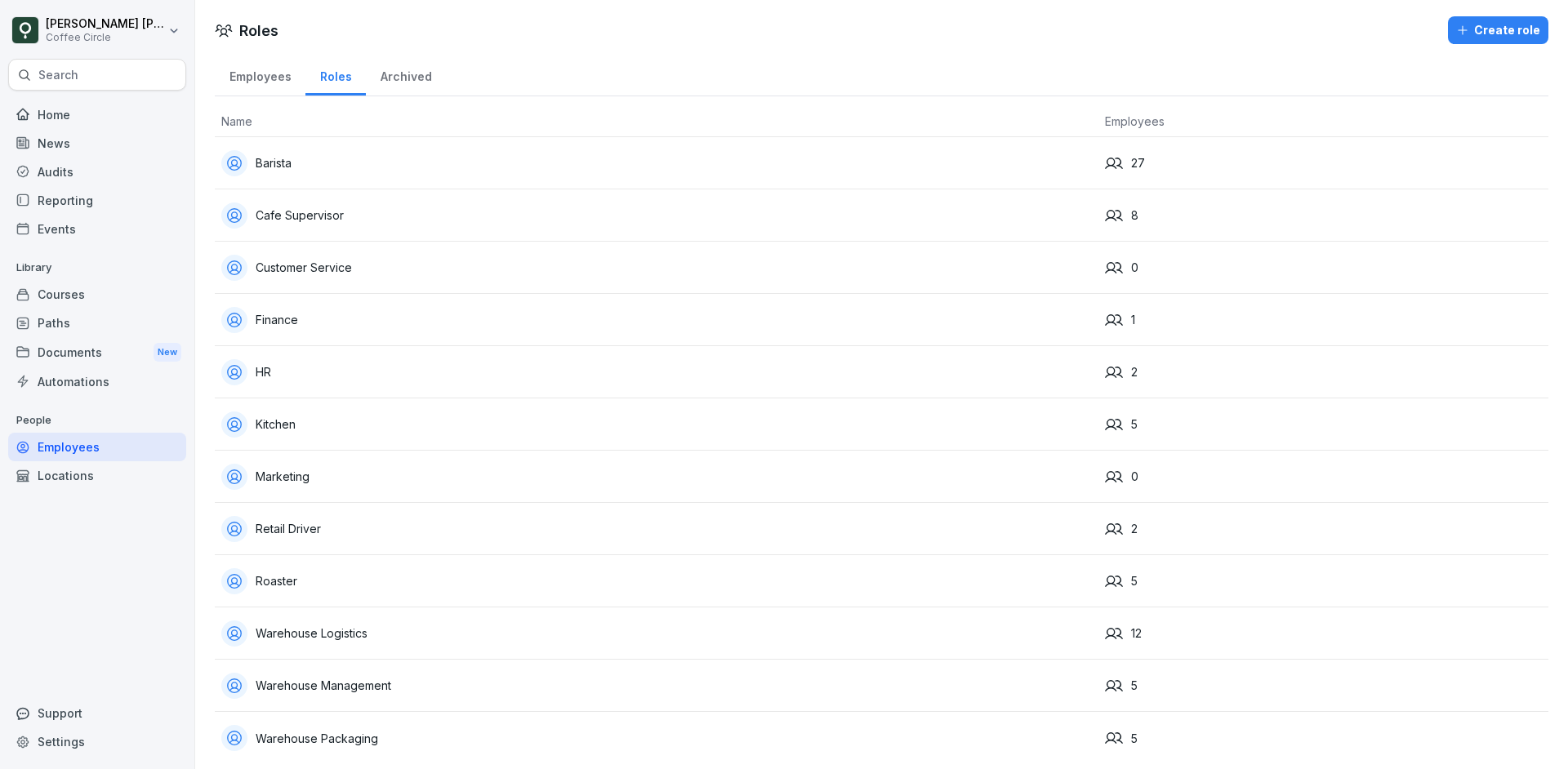
click at [267, 82] on div "Employees" at bounding box center [260, 74] width 90 height 41
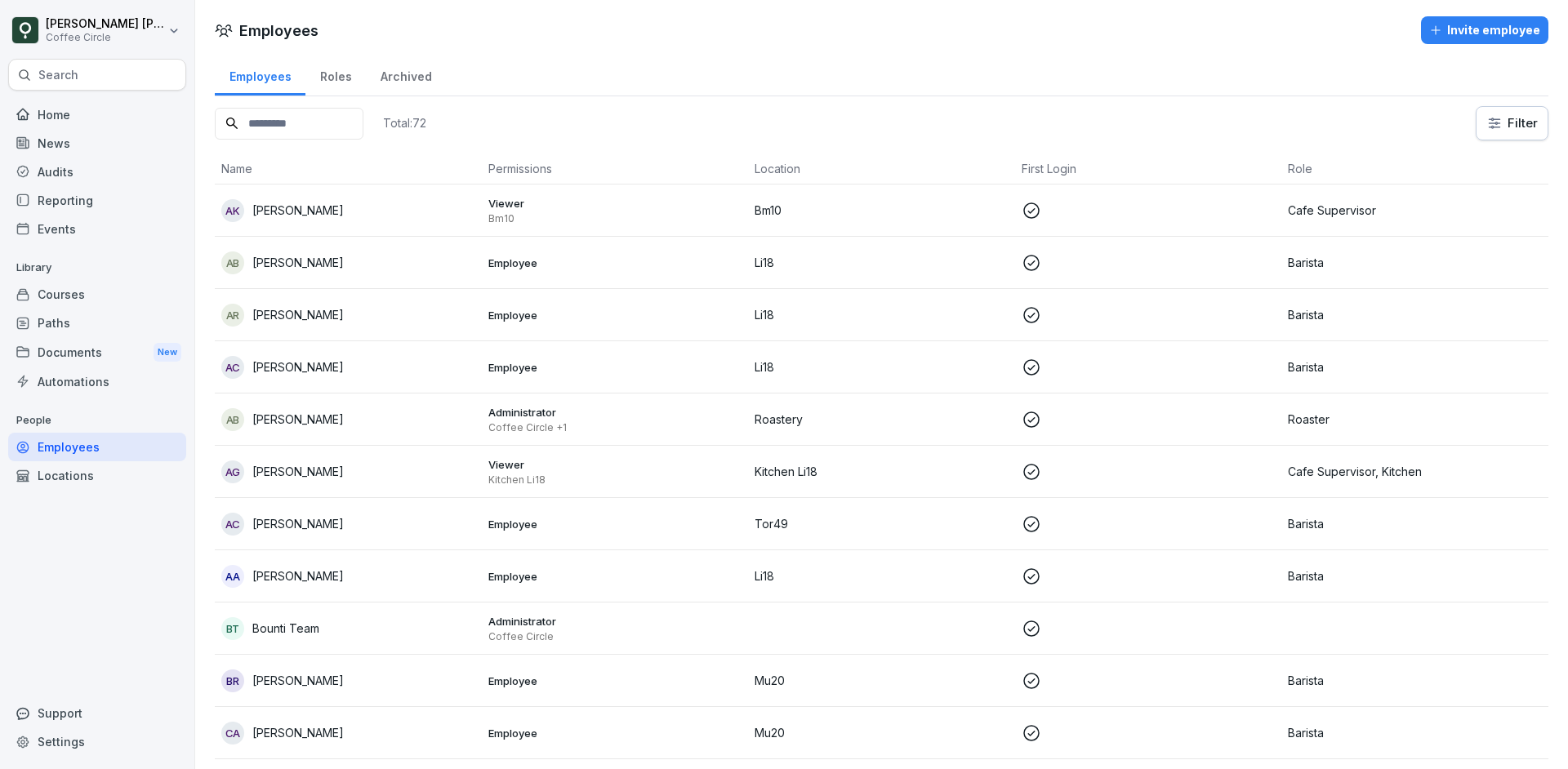
click at [92, 303] on div "Courses" at bounding box center [97, 294] width 178 height 28
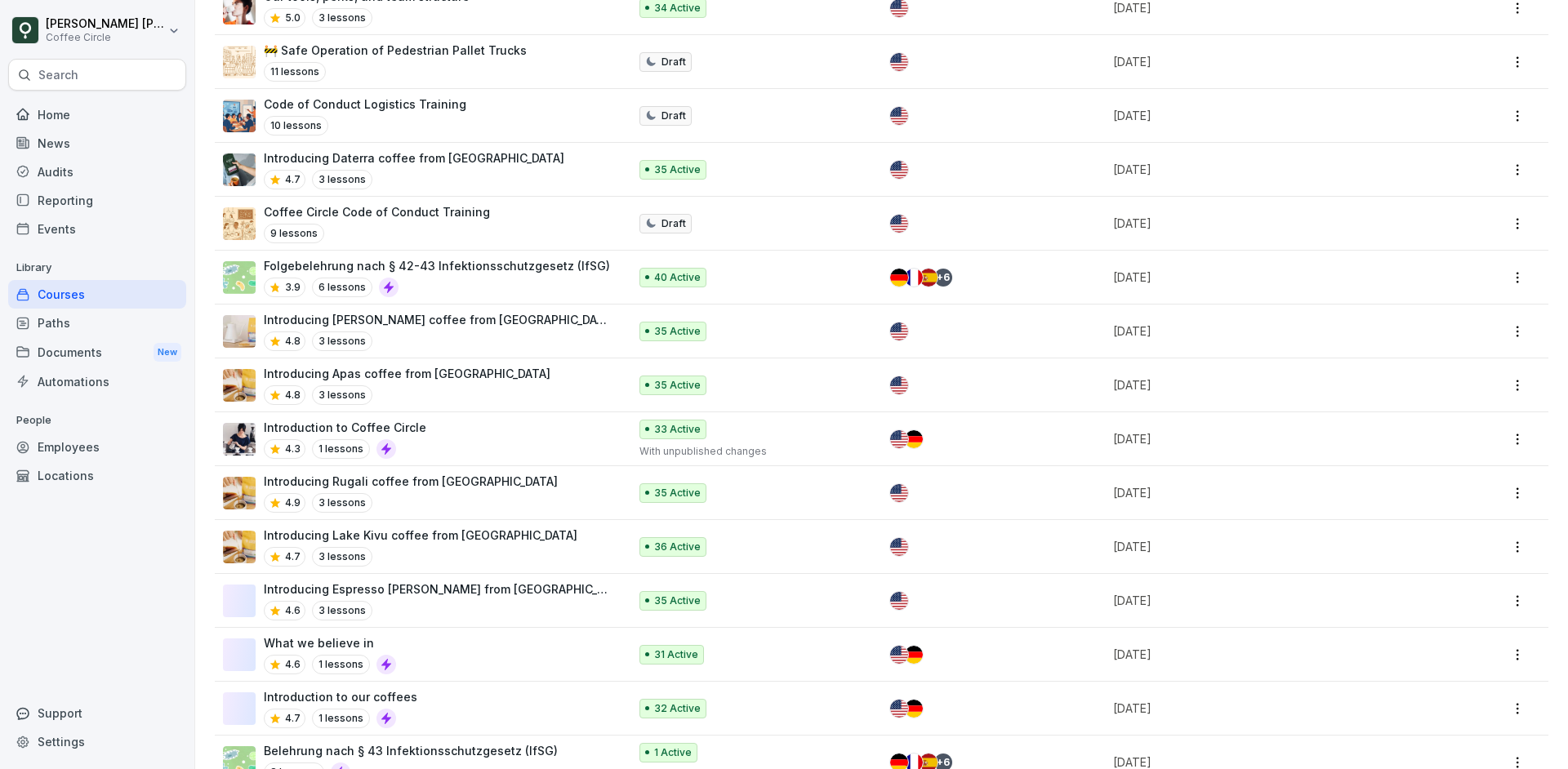
scroll to position [2097, 0]
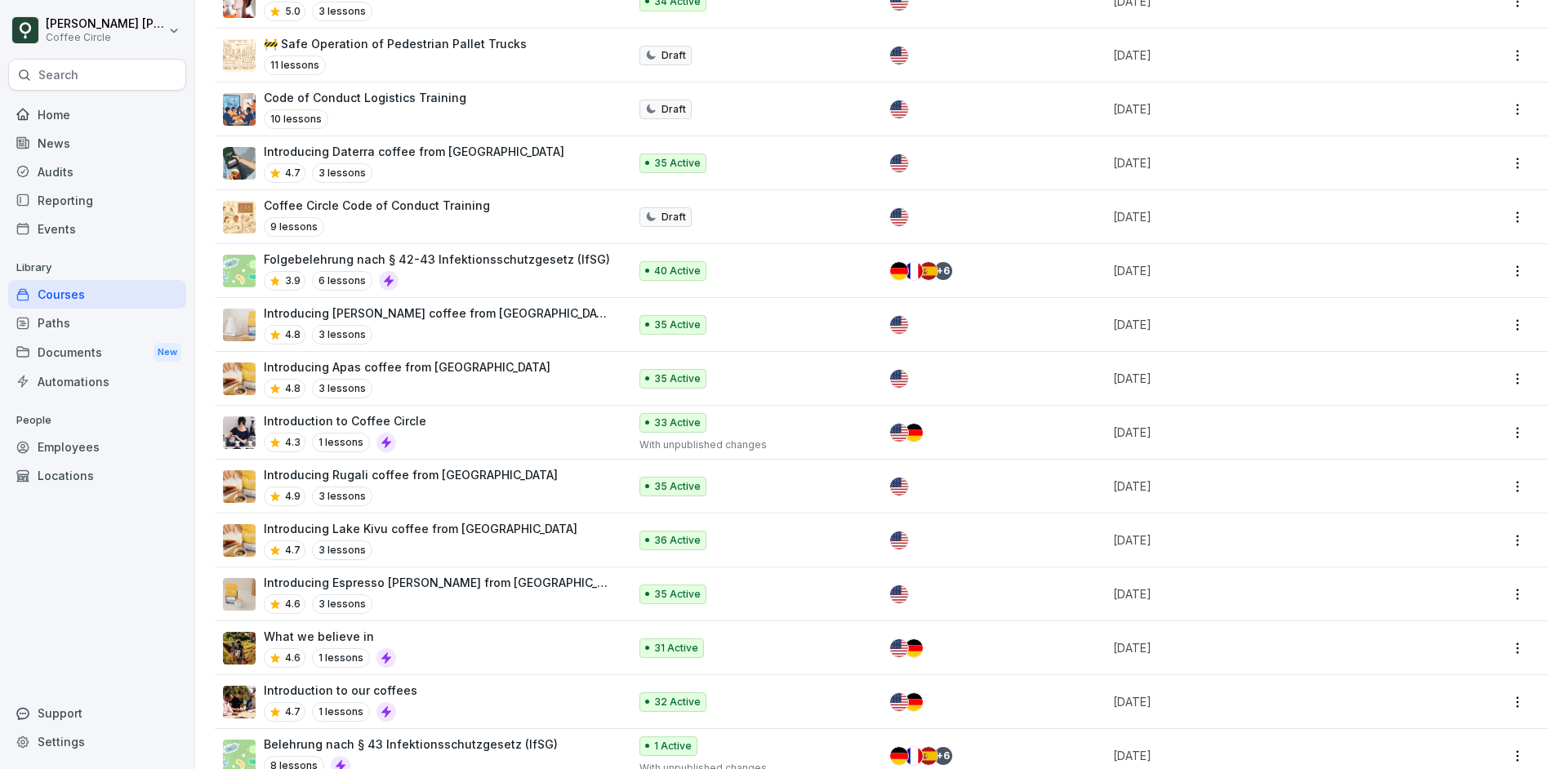
click at [519, 256] on p "Folgebelehrung nach § 42-43 Infektionsschutzgesetz (IfSG)" at bounding box center [437, 259] width 346 height 17
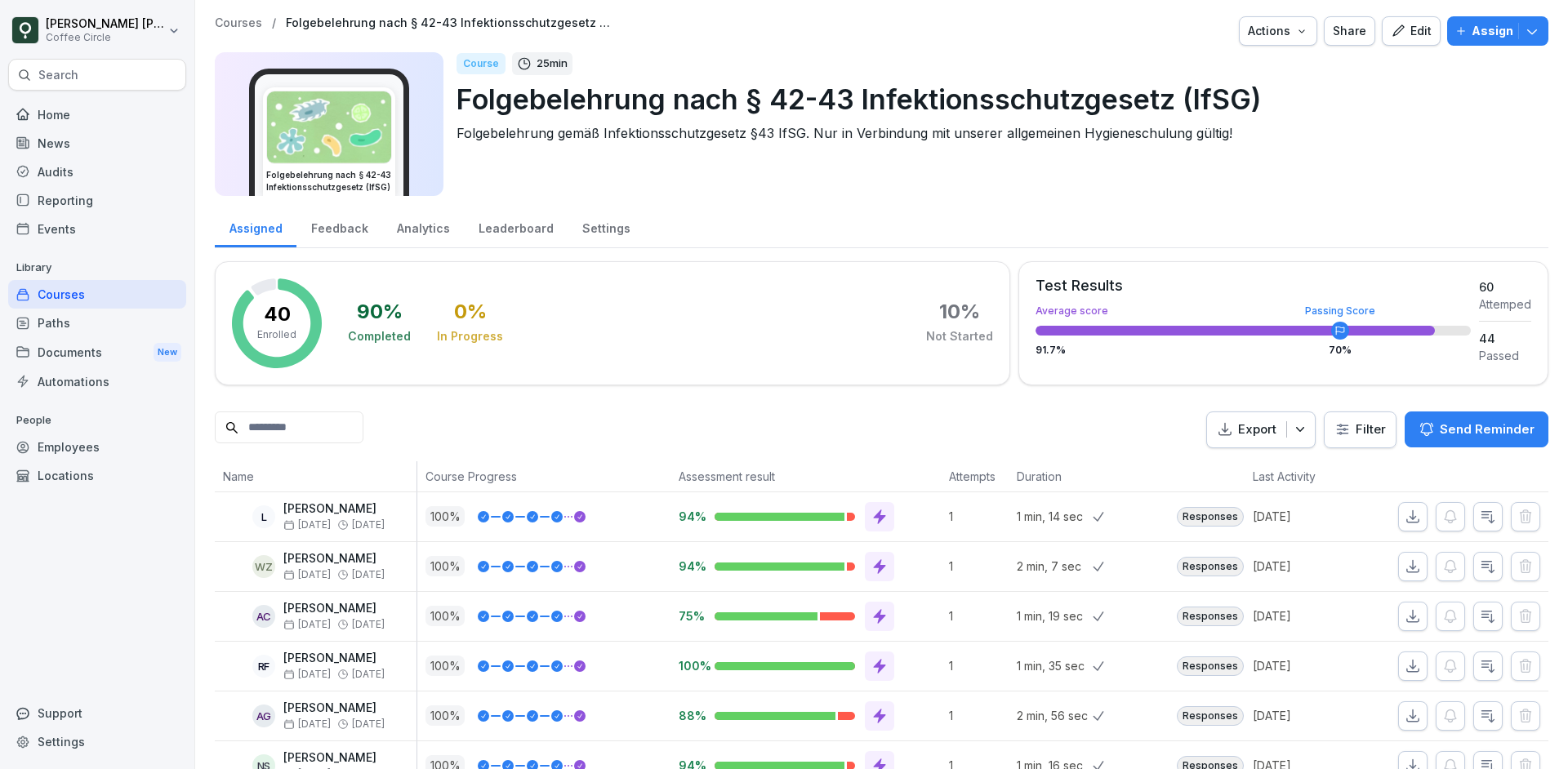
click at [307, 429] on input at bounding box center [289, 427] width 148 height 32
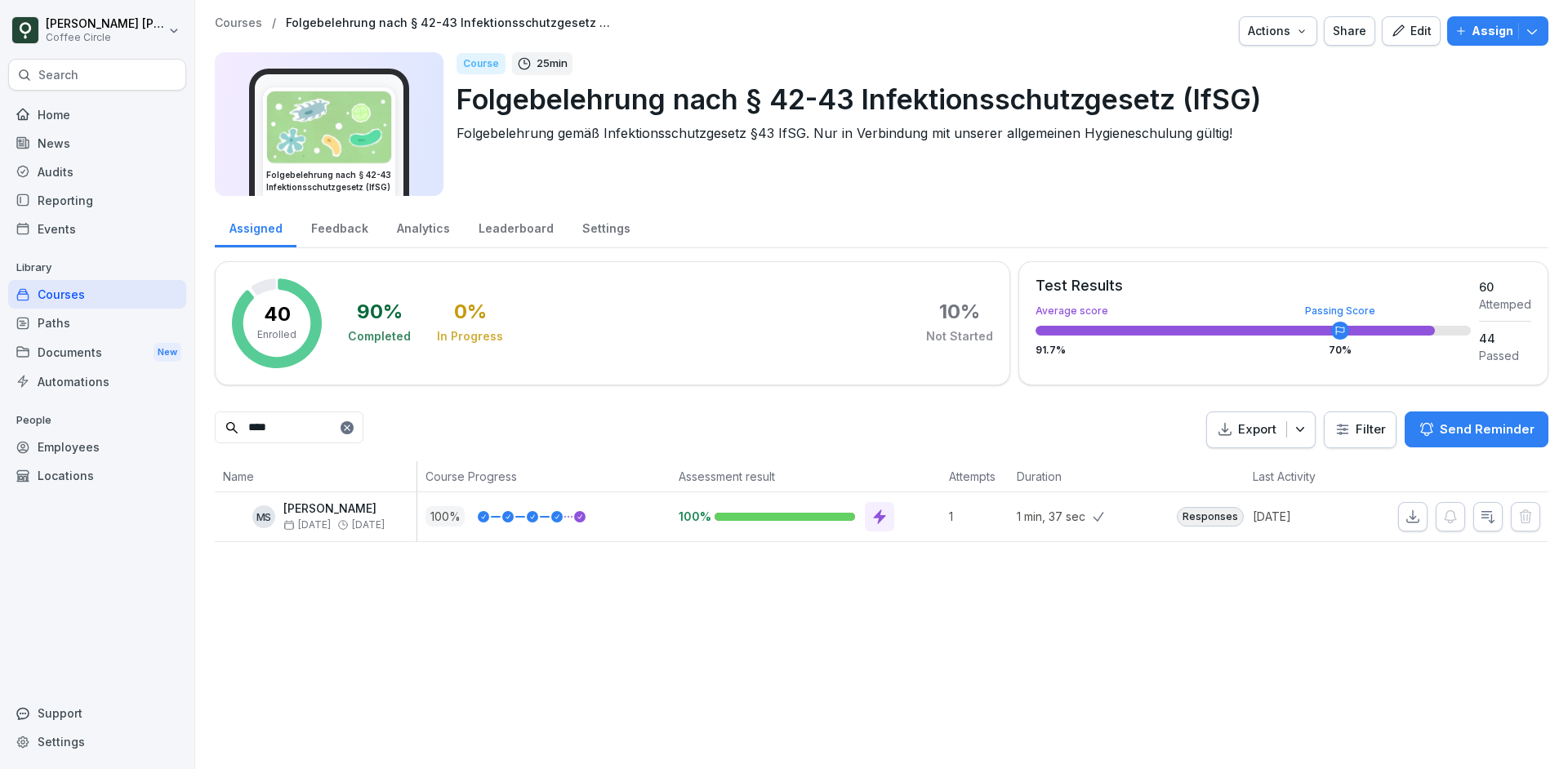
click at [1276, 524] on p "[DATE]" at bounding box center [1312, 516] width 118 height 17
click at [1287, 521] on p "[DATE]" at bounding box center [1312, 516] width 118 height 17
click at [1200, 522] on div "Responses" at bounding box center [1209, 516] width 67 height 20
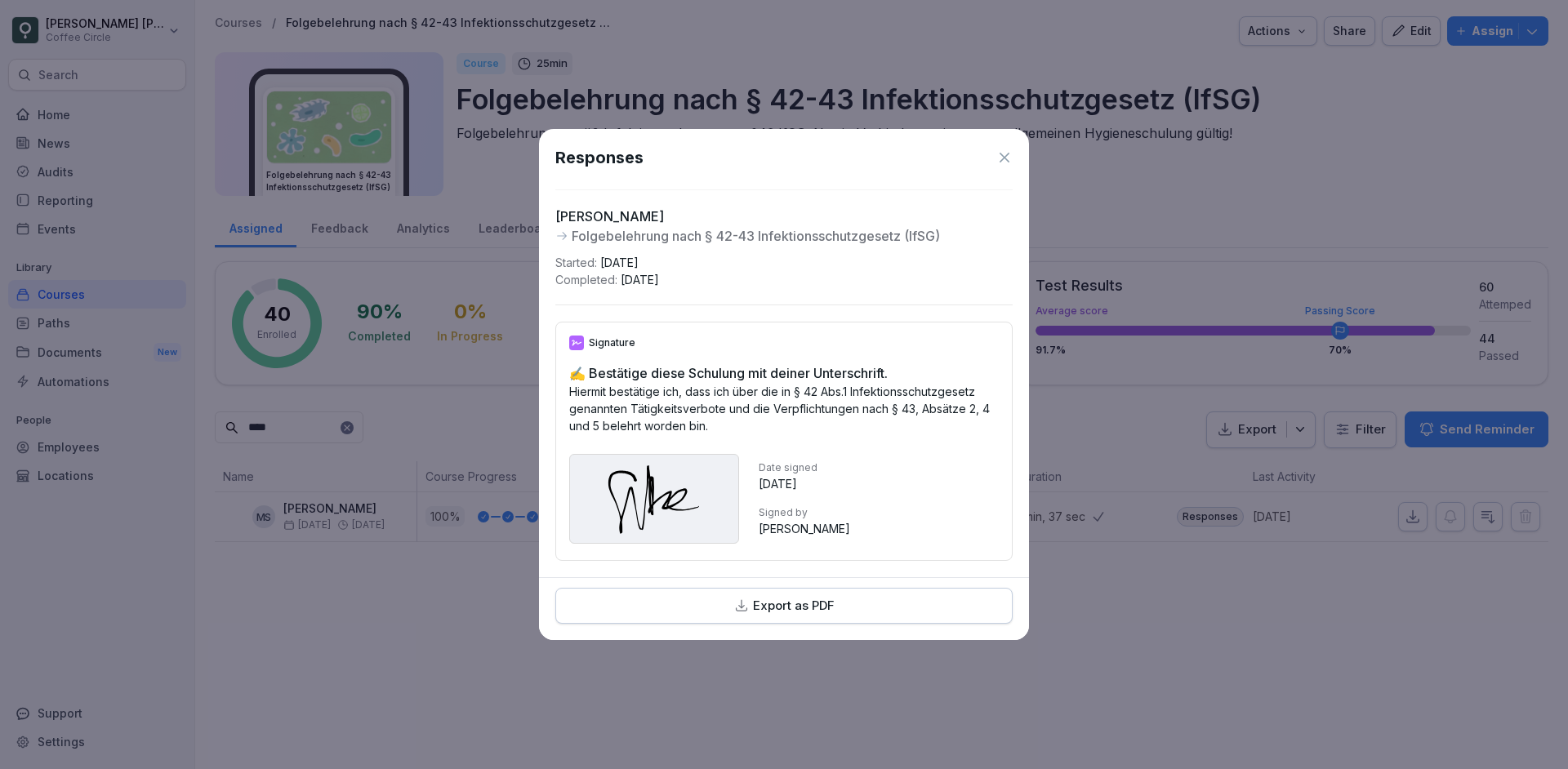
click at [1007, 162] on icon at bounding box center [1003, 157] width 16 height 16
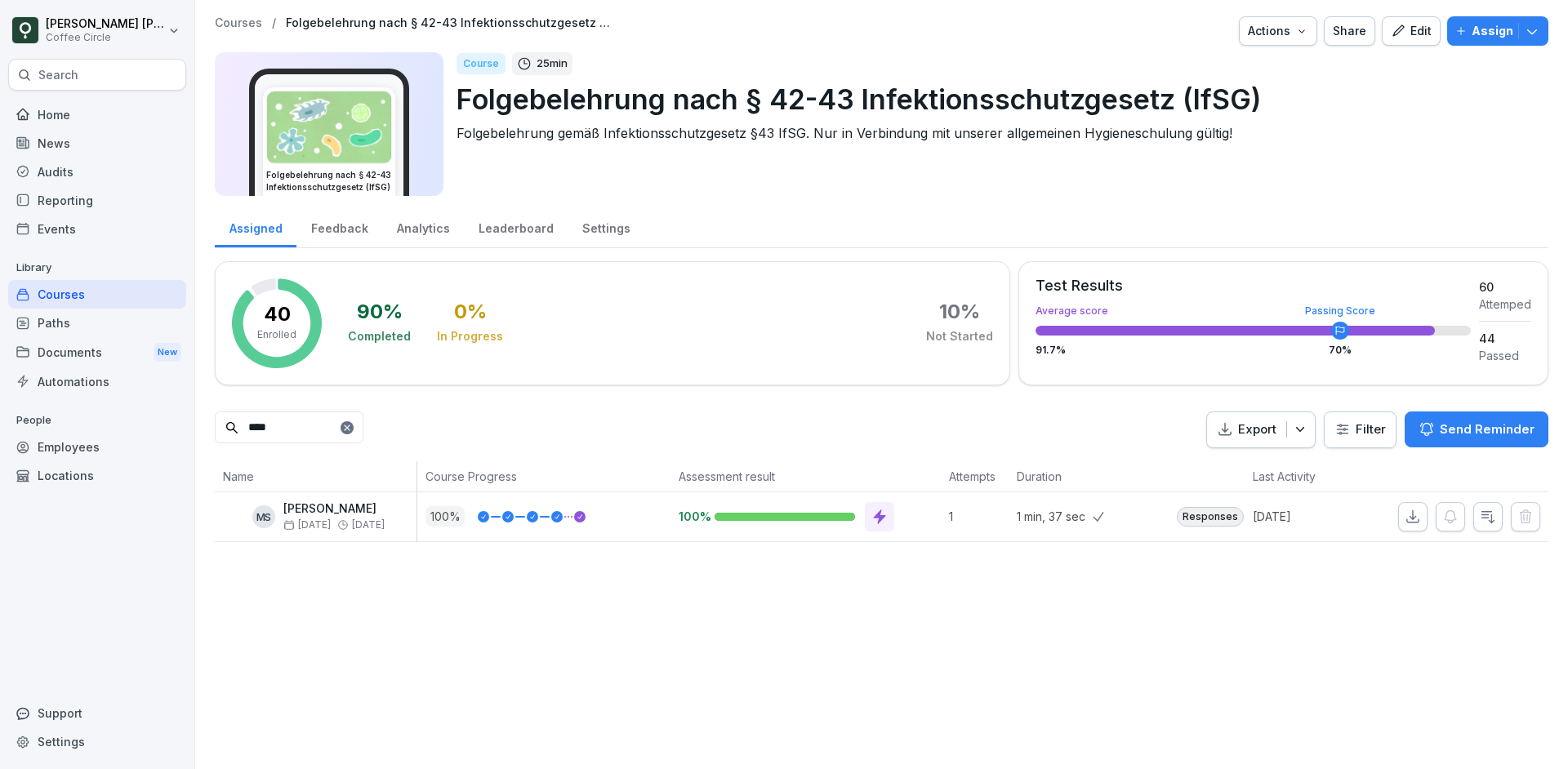
click at [270, 425] on input "****" at bounding box center [289, 427] width 148 height 32
type input "*****"
click at [1294, 522] on p "4 days ago" at bounding box center [1312, 516] width 118 height 17
click at [1213, 518] on div "Responses" at bounding box center [1209, 516] width 67 height 20
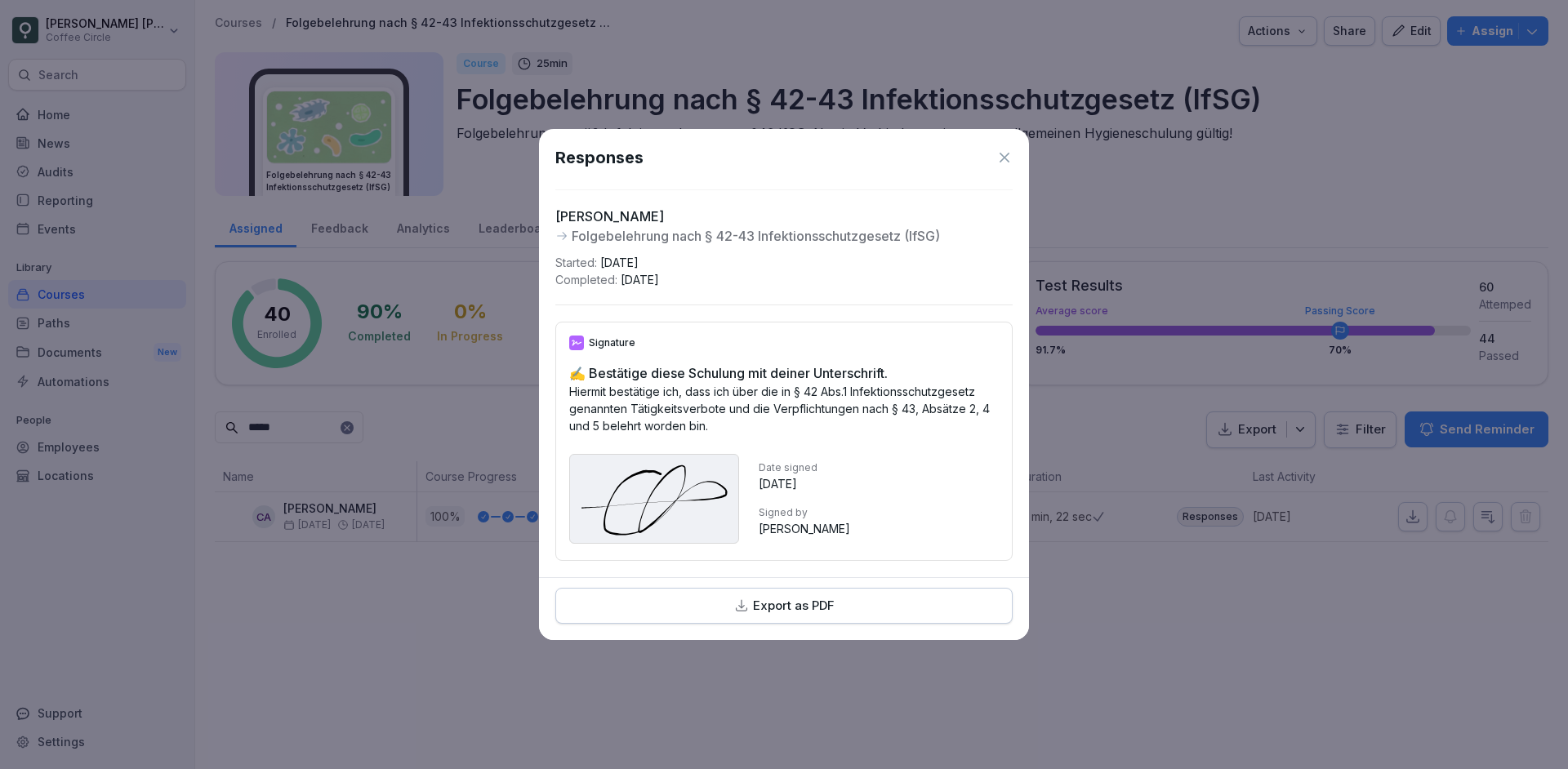
click at [1007, 153] on icon at bounding box center [1003, 157] width 16 height 16
